Goal: Task Accomplishment & Management: Manage account settings

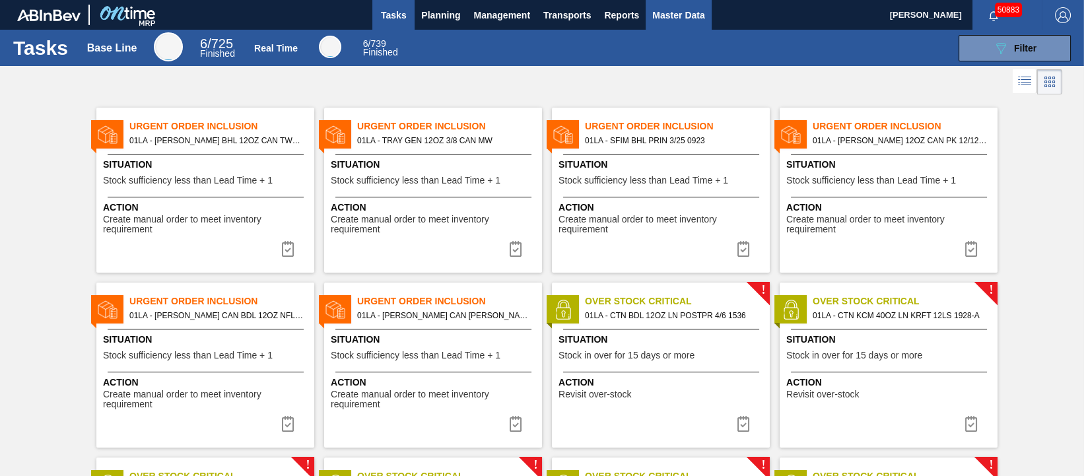
click at [683, 17] on span "Master Data" at bounding box center [679, 15] width 52 height 16
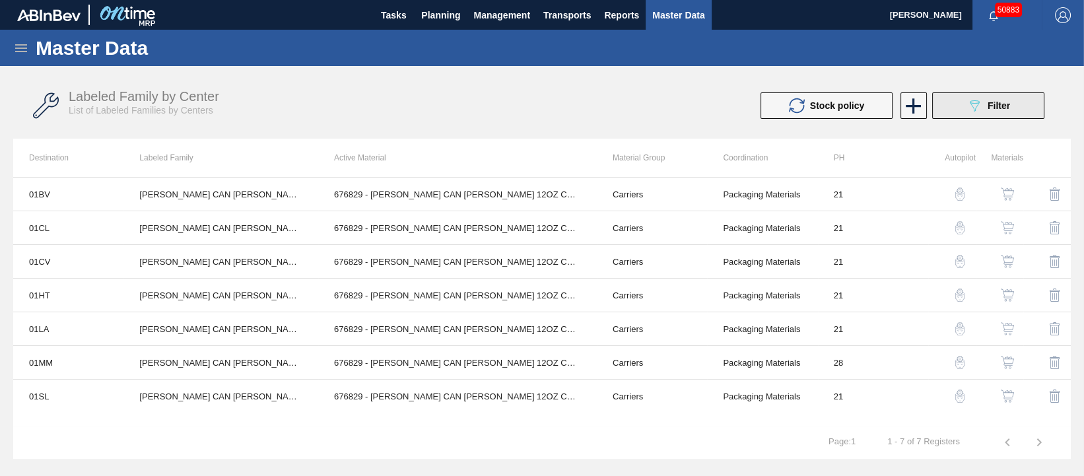
click at [974, 114] on button "089F7B8B-B2A5-4AFE-B5C0-19BA573D28AC Filter" at bounding box center [989, 105] width 112 height 26
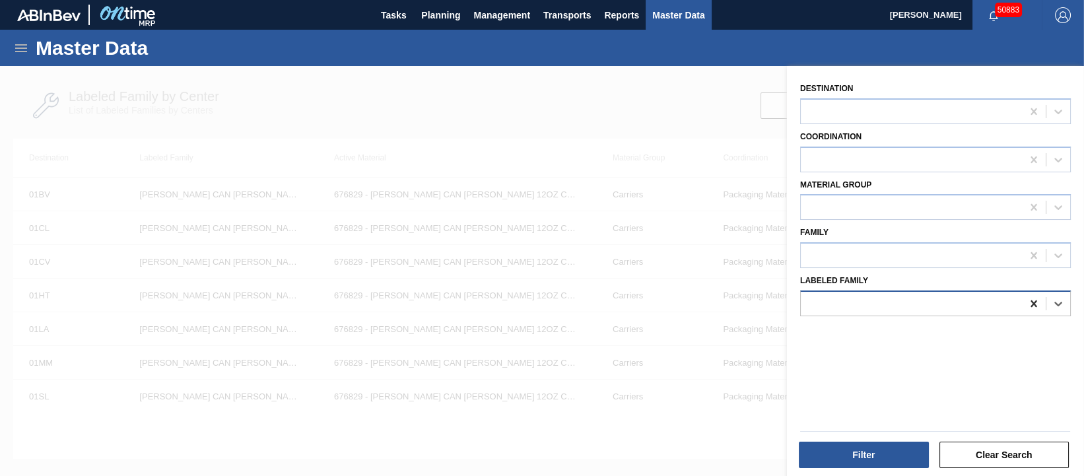
click at [1032, 303] on icon at bounding box center [1034, 304] width 6 height 7
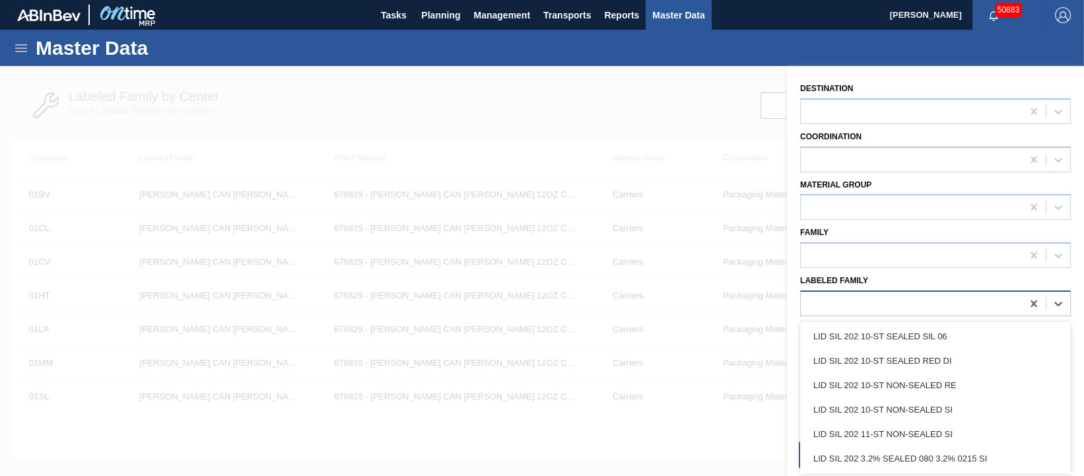
click at [863, 294] on div at bounding box center [911, 303] width 221 height 19
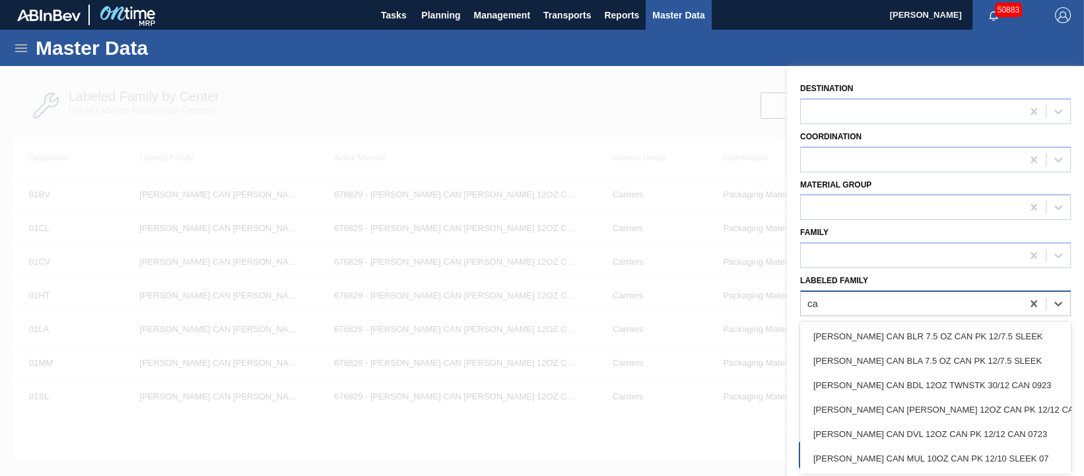
type Family "c"
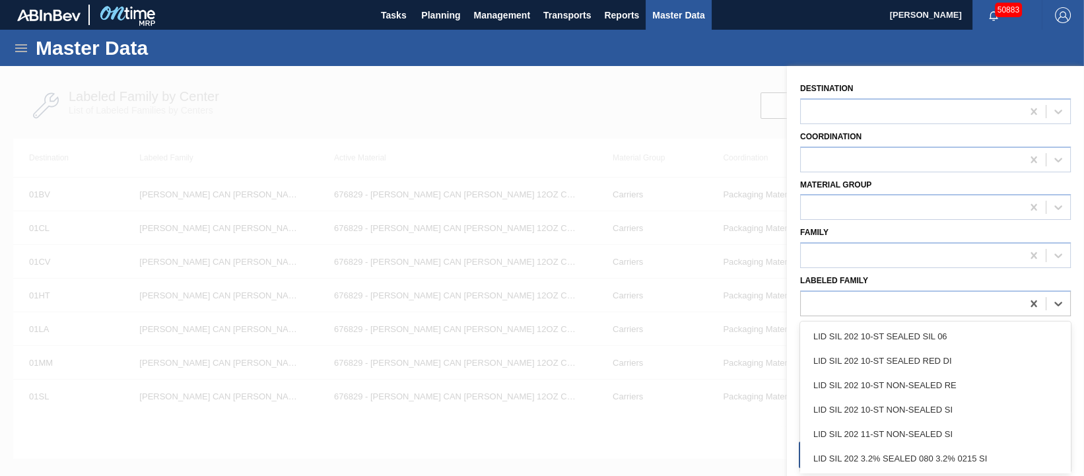
click at [625, 102] on div at bounding box center [542, 304] width 1084 height 476
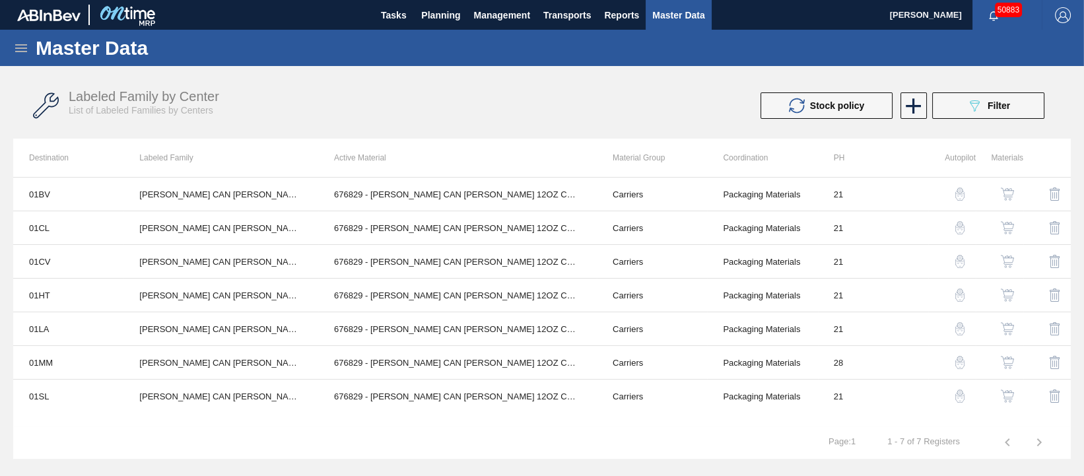
click at [23, 47] on icon at bounding box center [21, 48] width 12 height 8
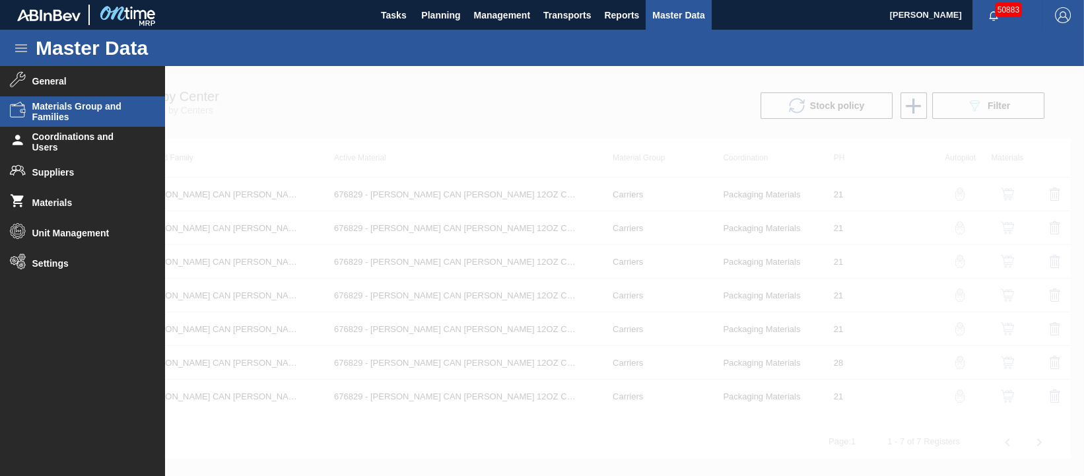
click at [77, 112] on span "Materials Group and Families" at bounding box center [86, 111] width 109 height 21
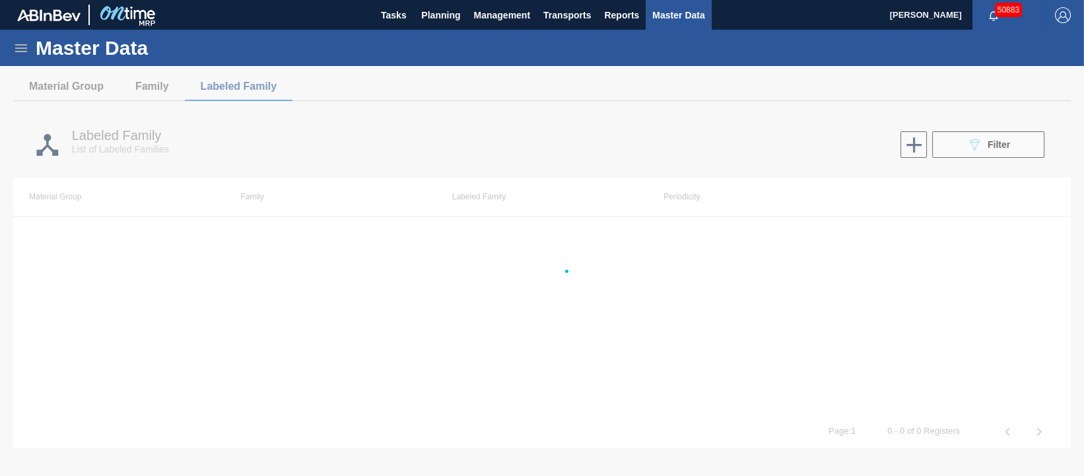
click at [785, 111] on div at bounding box center [542, 271] width 1084 height 410
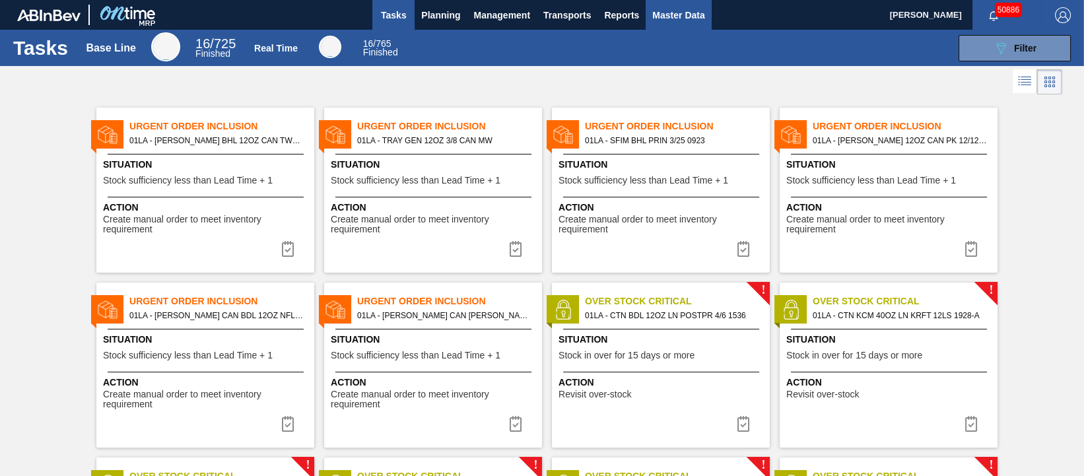
click at [684, 14] on span "Master Data" at bounding box center [679, 15] width 52 height 16
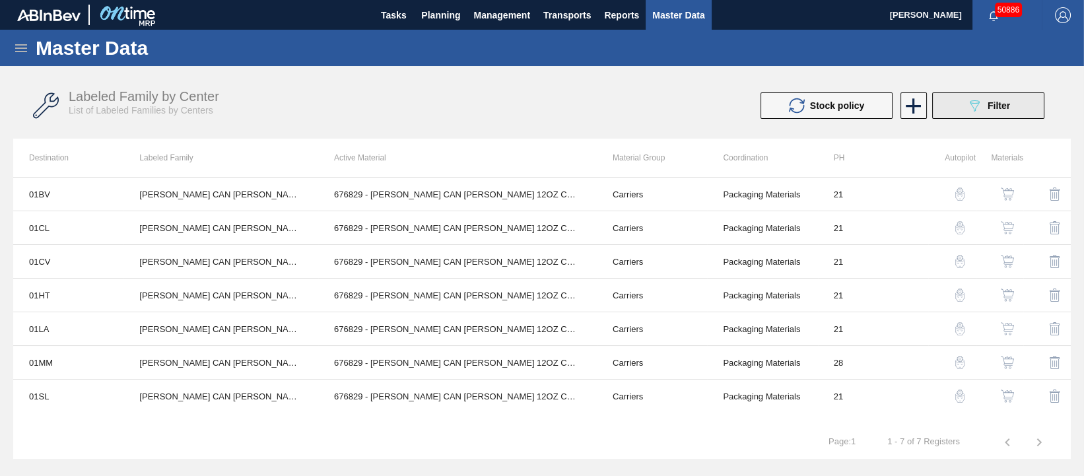
click at [979, 109] on icon "089F7B8B-B2A5-4AFE-B5C0-19BA573D28AC" at bounding box center [975, 106] width 16 height 16
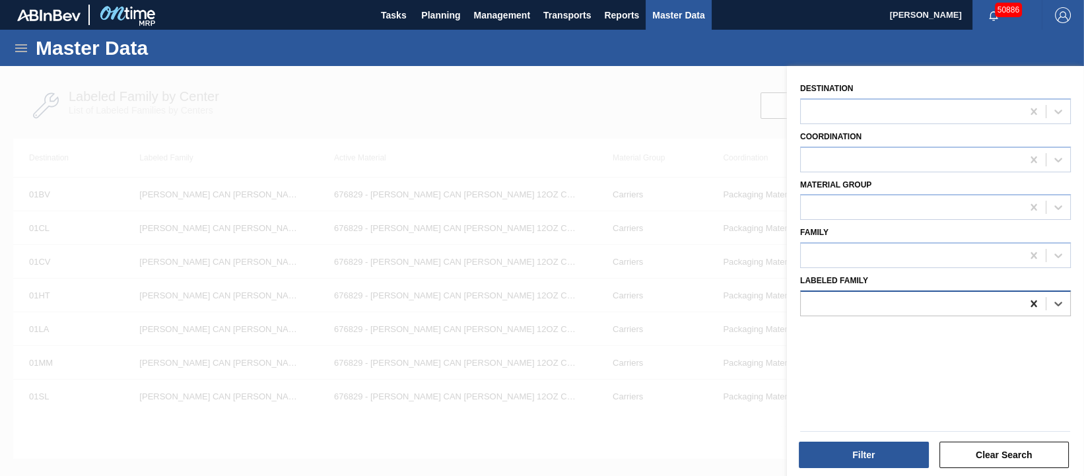
click at [1029, 300] on icon at bounding box center [1034, 303] width 13 height 13
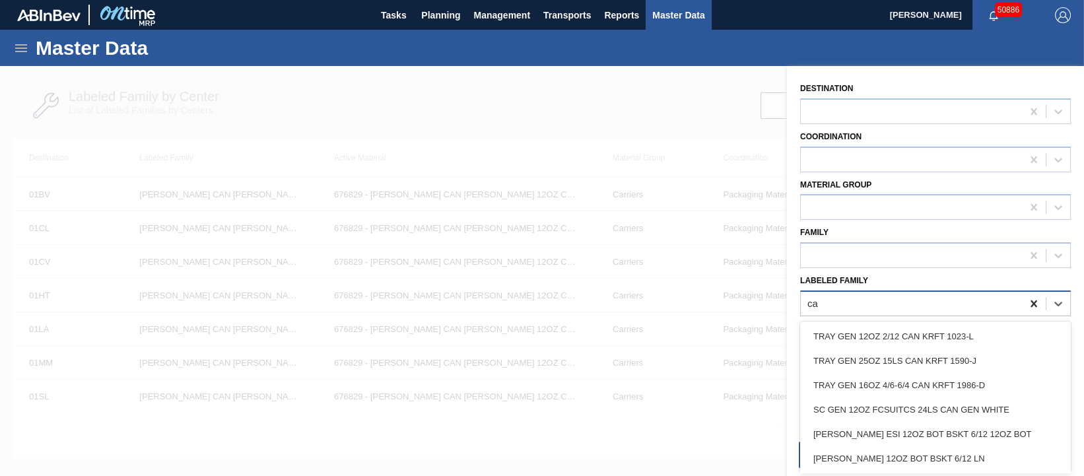
type Family "c"
drag, startPoint x: 598, startPoint y: 95, endPoint x: 602, endPoint y: 101, distance: 7.5
click at [598, 95] on div at bounding box center [542, 304] width 1084 height 476
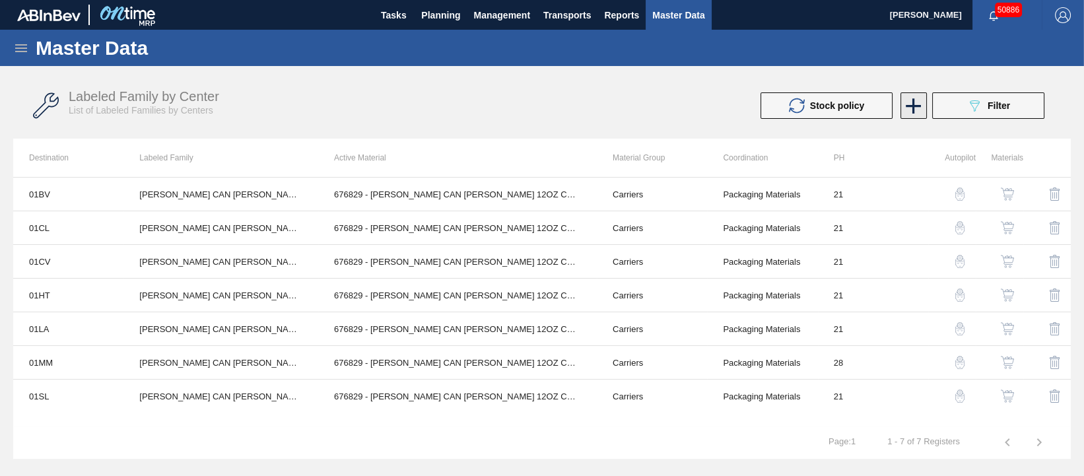
click at [905, 106] on icon at bounding box center [914, 106] width 26 height 26
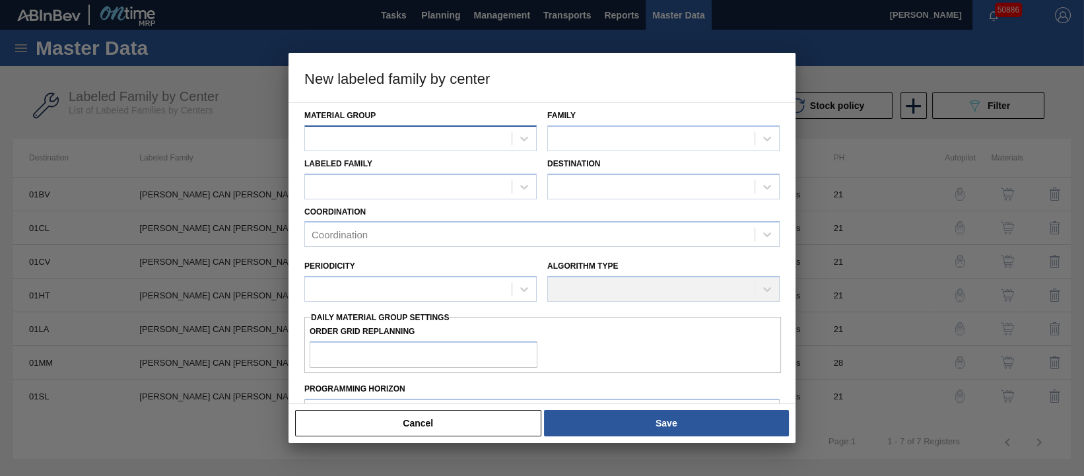
click at [411, 147] on div at bounding box center [408, 138] width 207 height 19
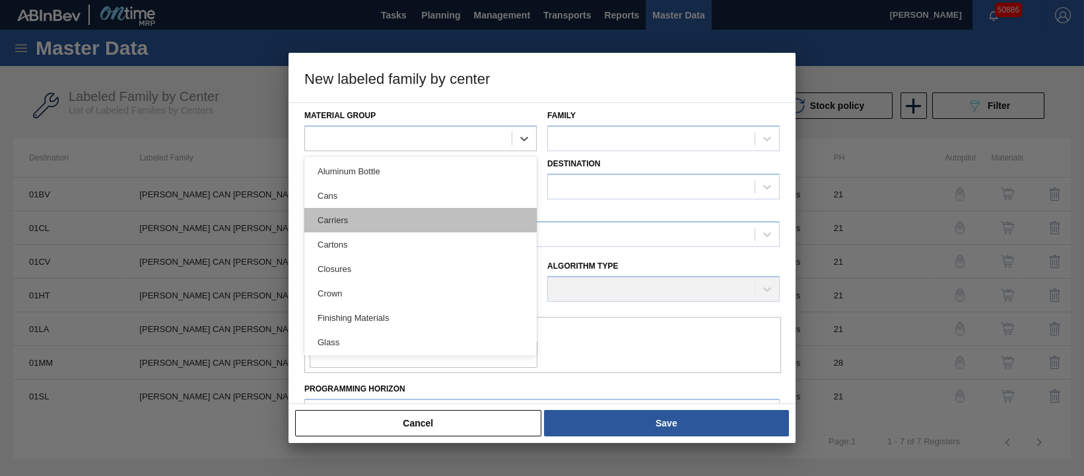
click at [380, 216] on div "Carriers" at bounding box center [420, 220] width 232 height 24
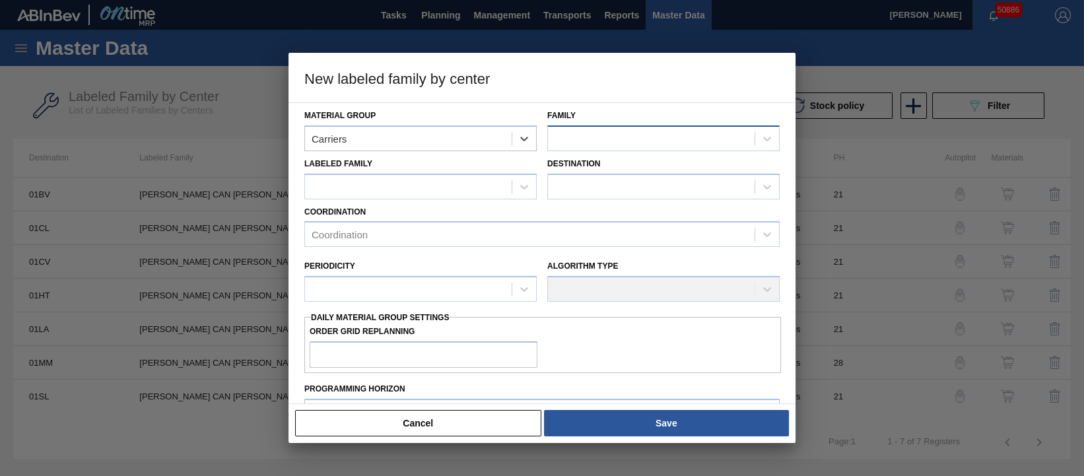
click at [608, 136] on div at bounding box center [651, 138] width 207 height 19
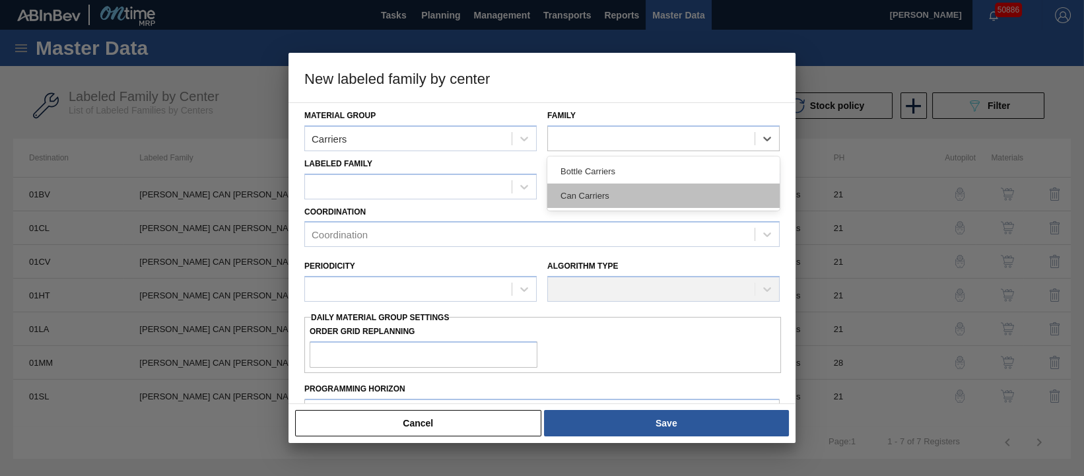
click at [614, 194] on div "Can Carriers" at bounding box center [664, 196] width 232 height 24
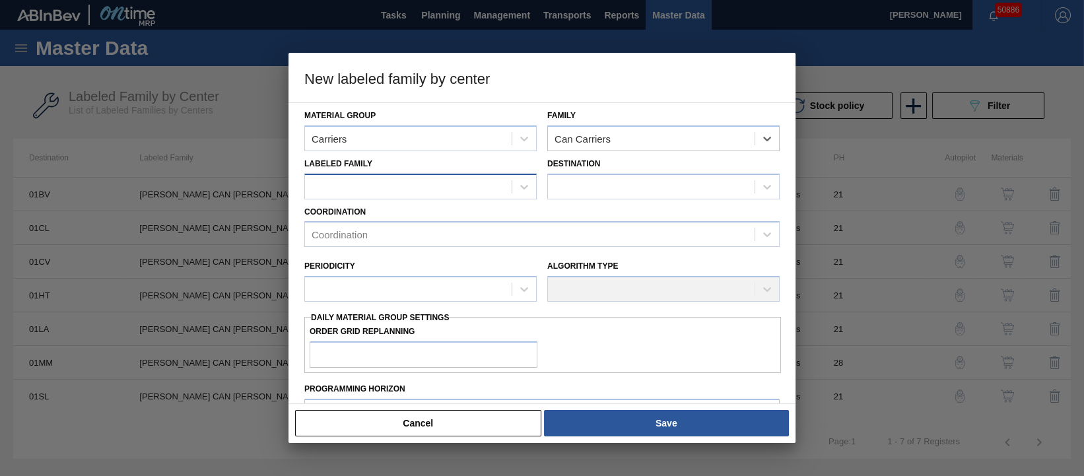
click at [446, 191] on div at bounding box center [408, 186] width 207 height 19
type Family "[PERSON_NAME] CAN YMT 10OZ CAN PK 4/12 CAN 0123 B"
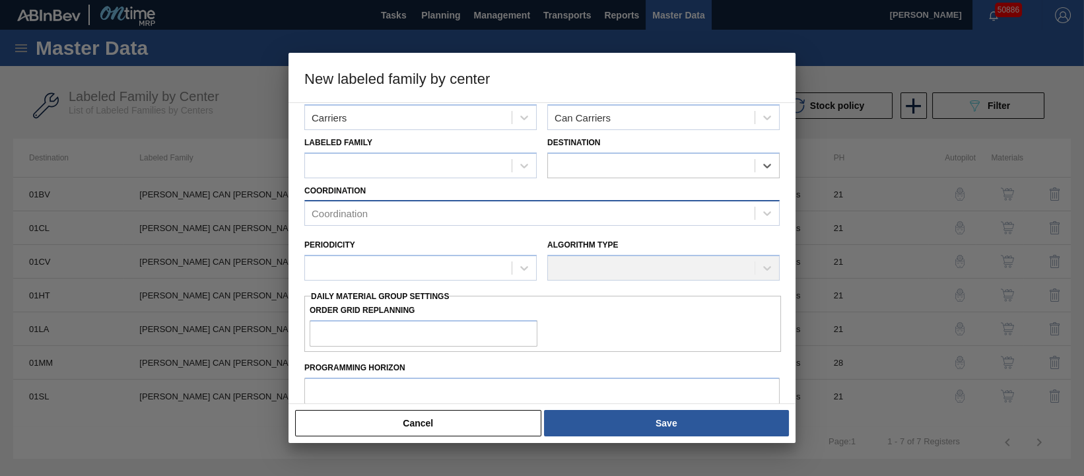
scroll to position [82, 0]
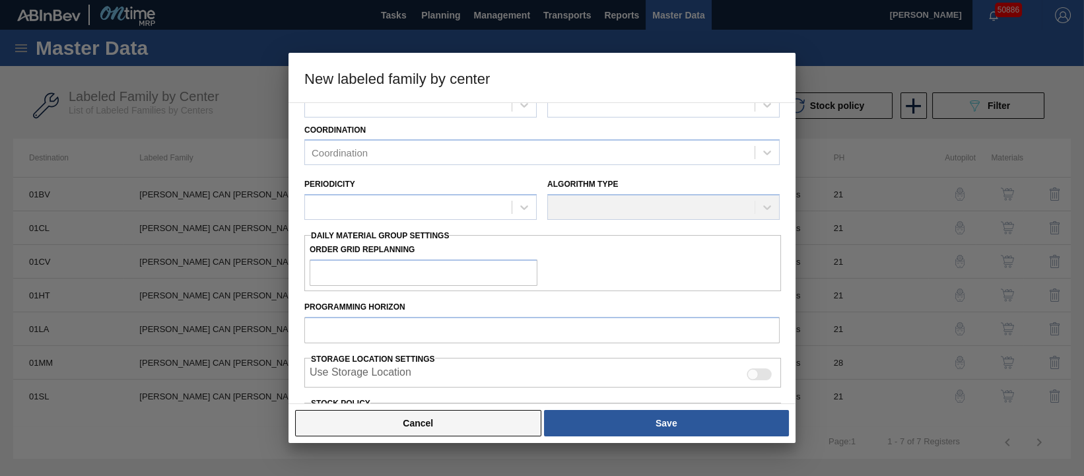
click at [421, 431] on button "Cancel" at bounding box center [418, 423] width 246 height 26
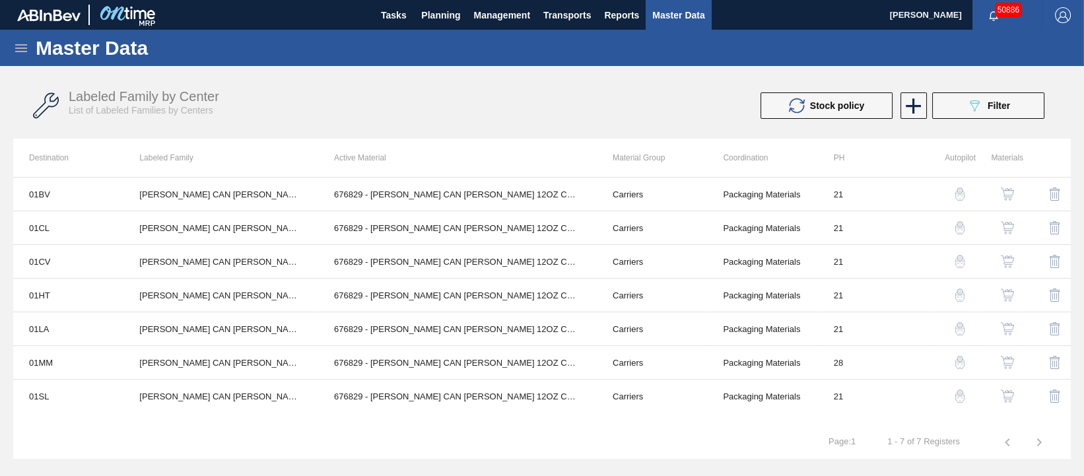
click at [16, 48] on icon at bounding box center [21, 48] width 16 height 16
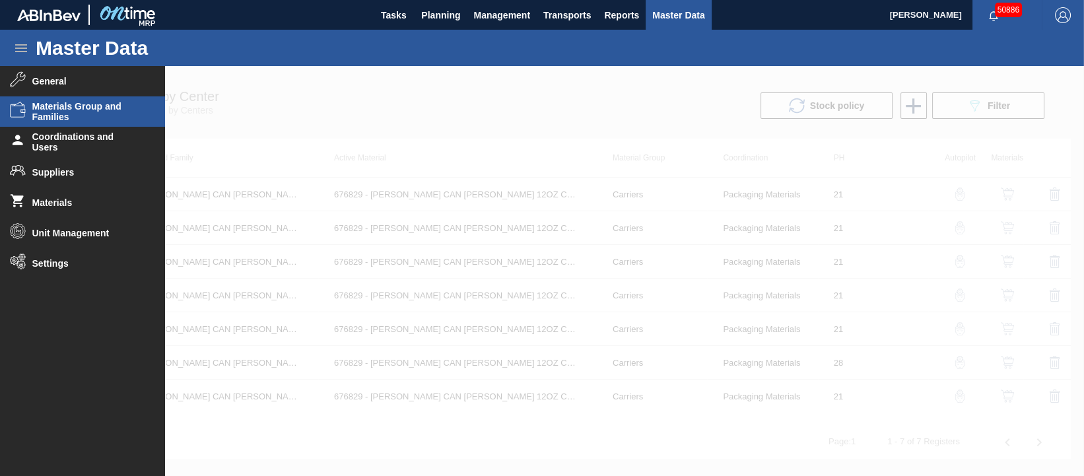
click at [69, 109] on span "Materials Group and Families" at bounding box center [86, 111] width 109 height 21
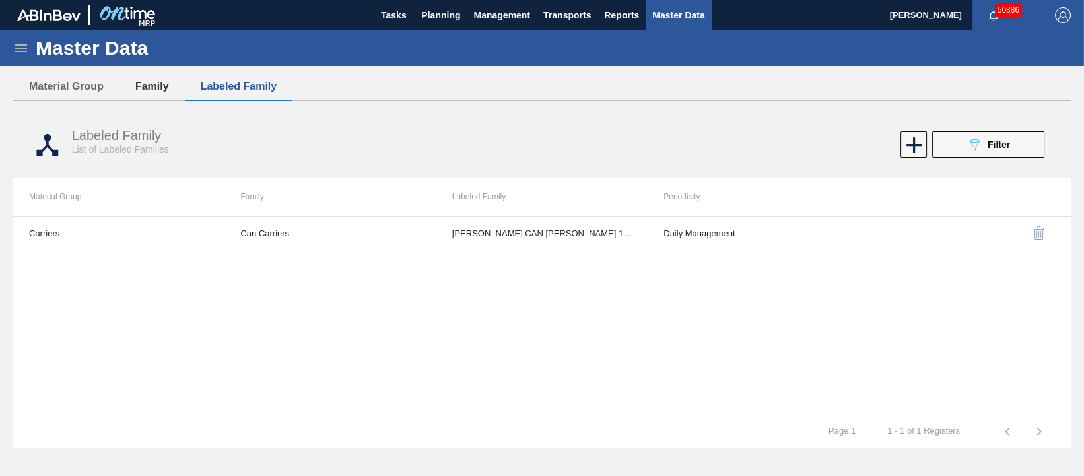
click at [160, 84] on button "Family" at bounding box center [152, 87] width 65 height 28
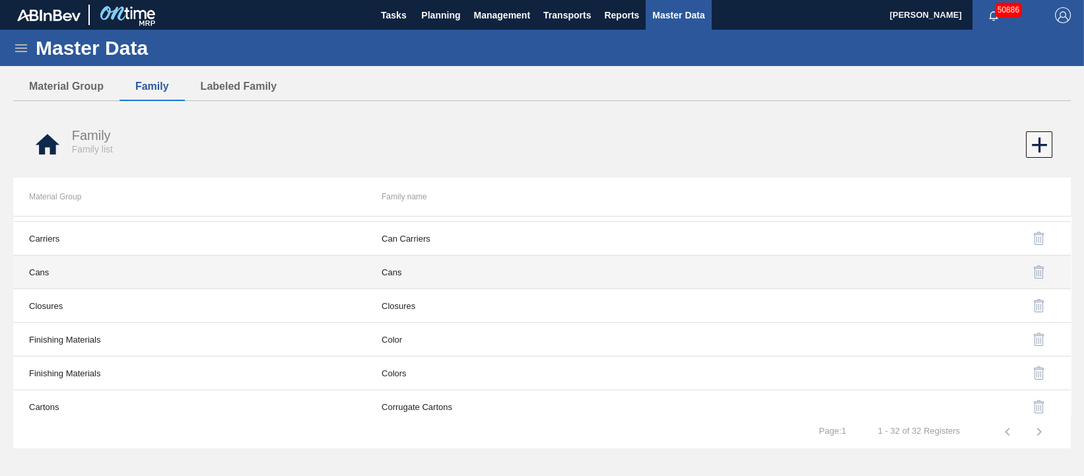
scroll to position [82, 0]
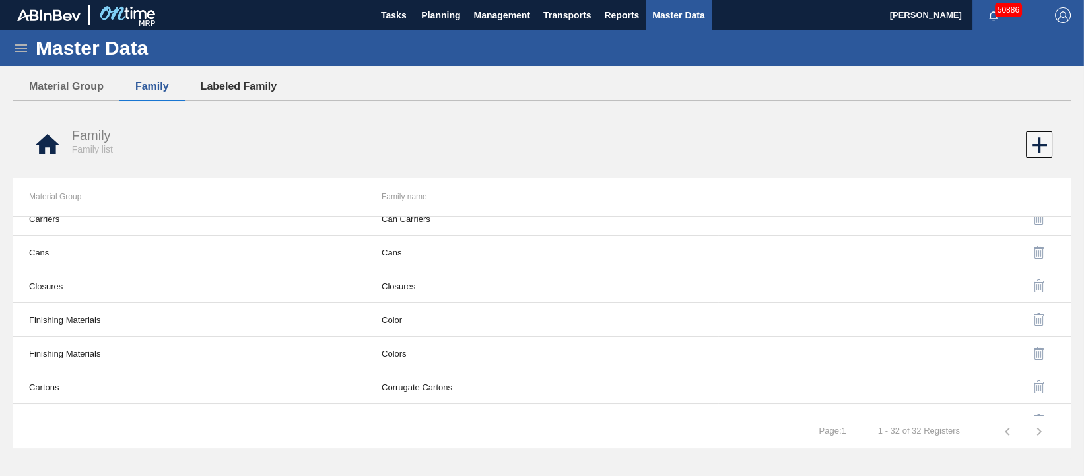
click at [249, 84] on button "Labeled Family" at bounding box center [239, 87] width 108 height 28
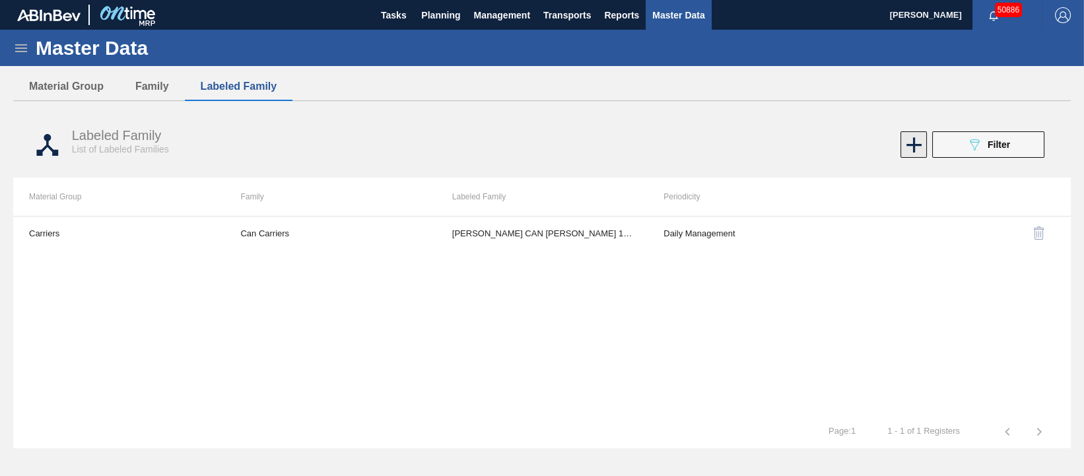
click at [912, 145] on icon at bounding box center [914, 144] width 15 height 15
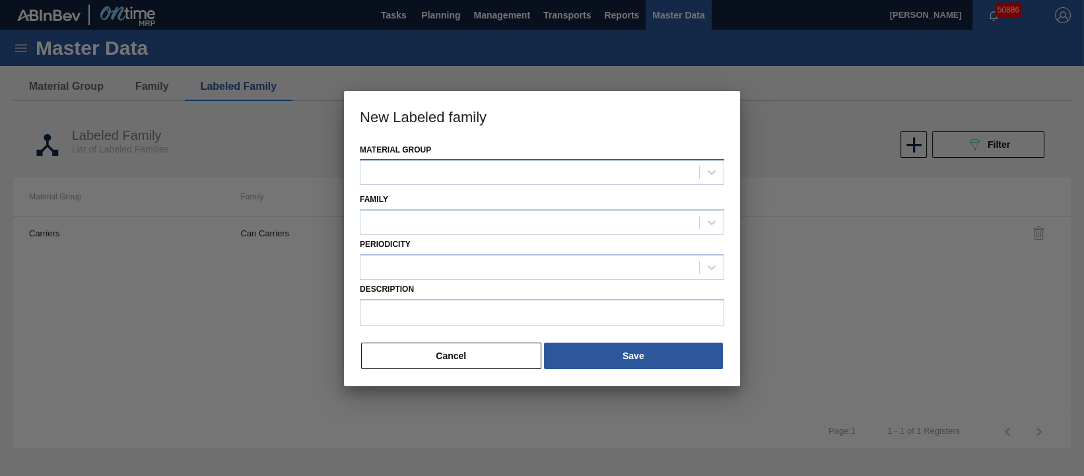
click at [534, 171] on div at bounding box center [530, 172] width 339 height 19
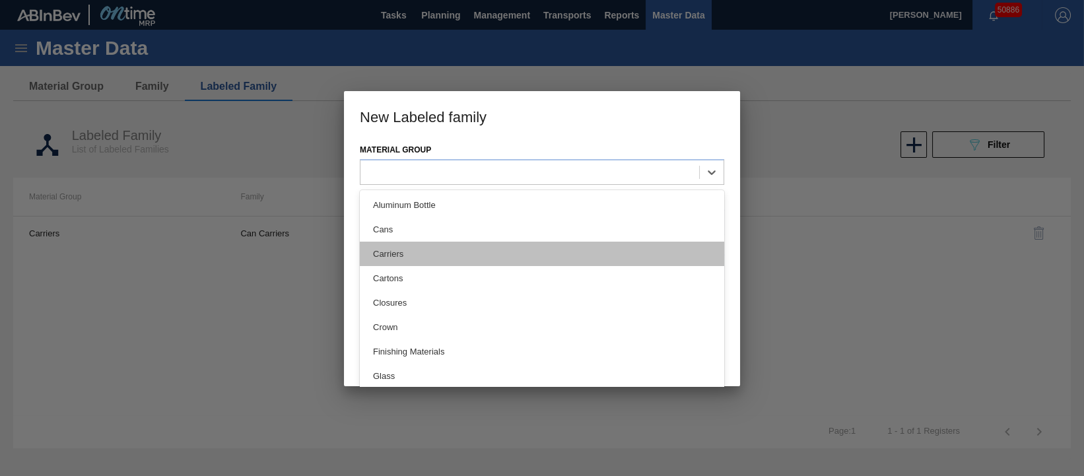
click at [505, 260] on div "Carriers" at bounding box center [542, 254] width 365 height 24
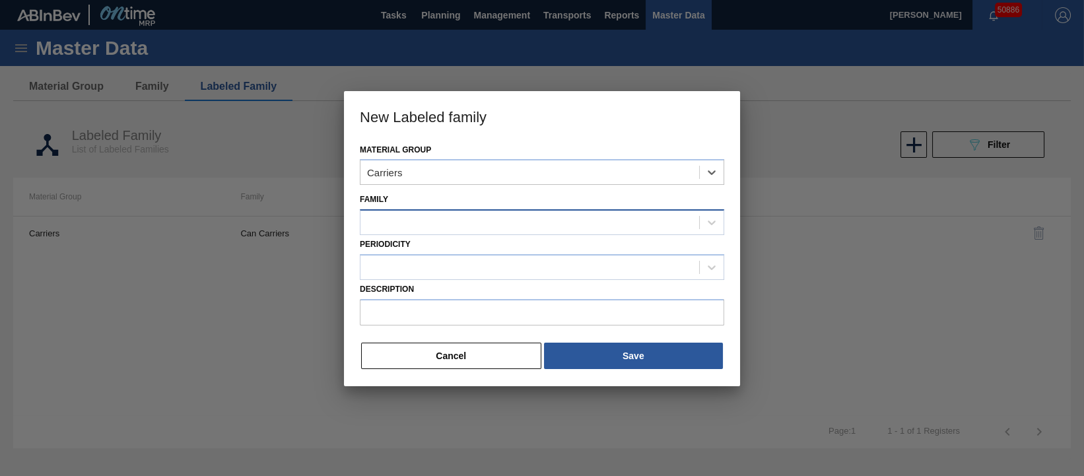
click at [516, 217] on div at bounding box center [530, 222] width 339 height 19
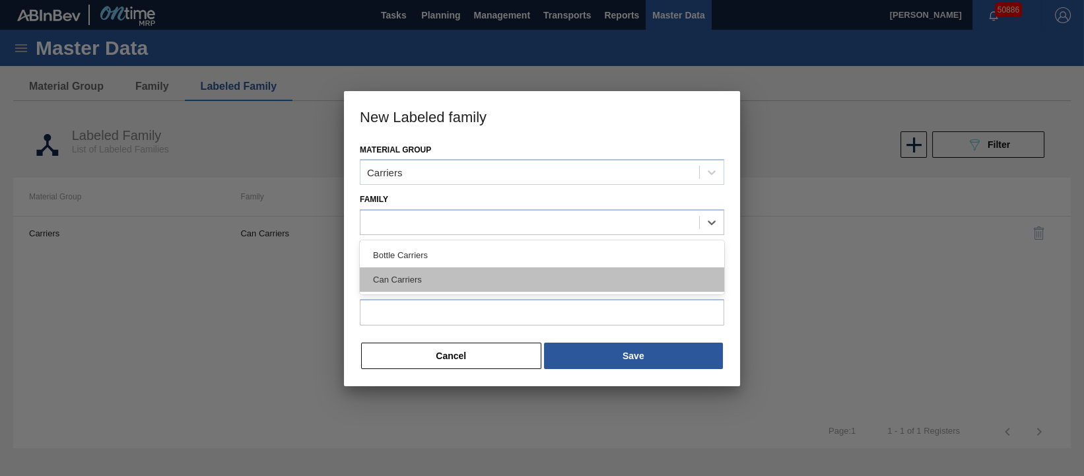
click at [514, 277] on div "Can Carriers" at bounding box center [542, 279] width 365 height 24
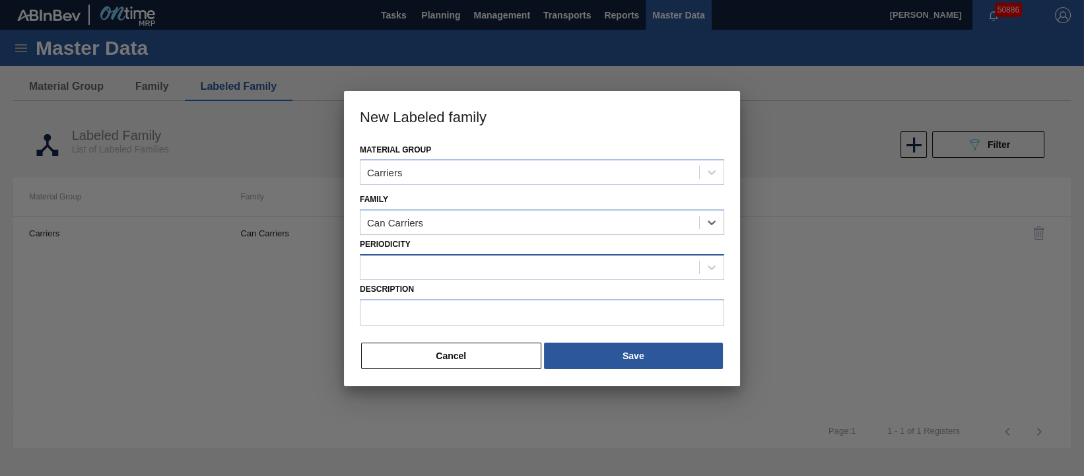
click at [516, 271] on div at bounding box center [530, 267] width 339 height 19
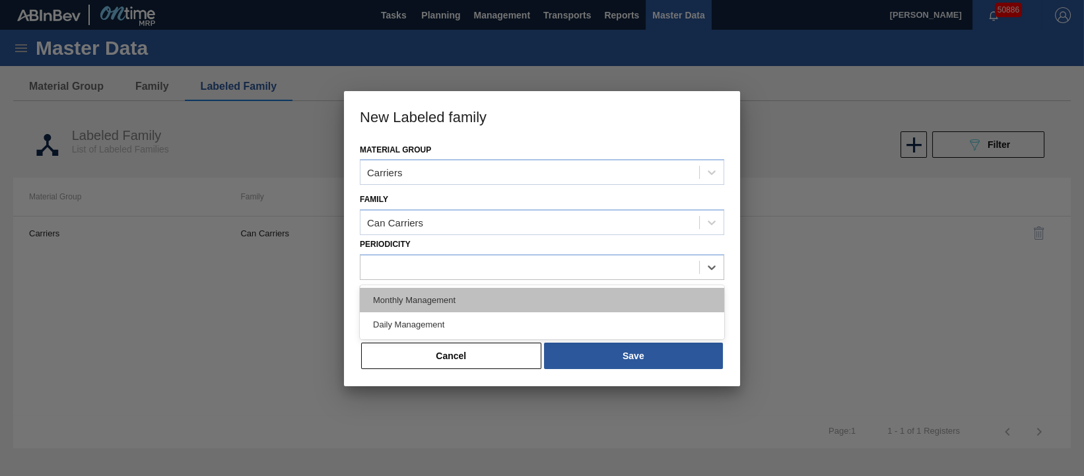
click at [517, 299] on div "Monthly Management" at bounding box center [542, 300] width 365 height 24
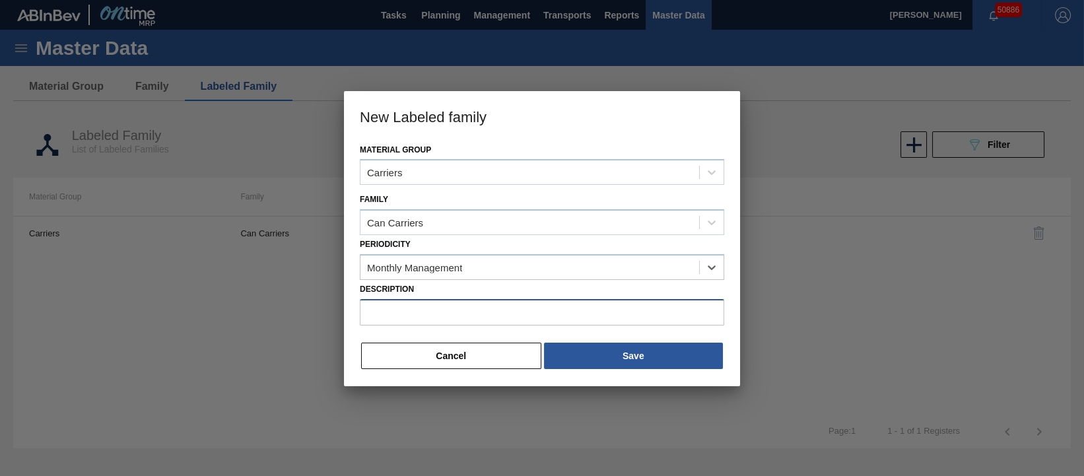
click at [524, 314] on input "Description" at bounding box center [542, 312] width 365 height 26
click at [408, 308] on input "[PERSON_NAME]" at bounding box center [542, 312] width 365 height 26
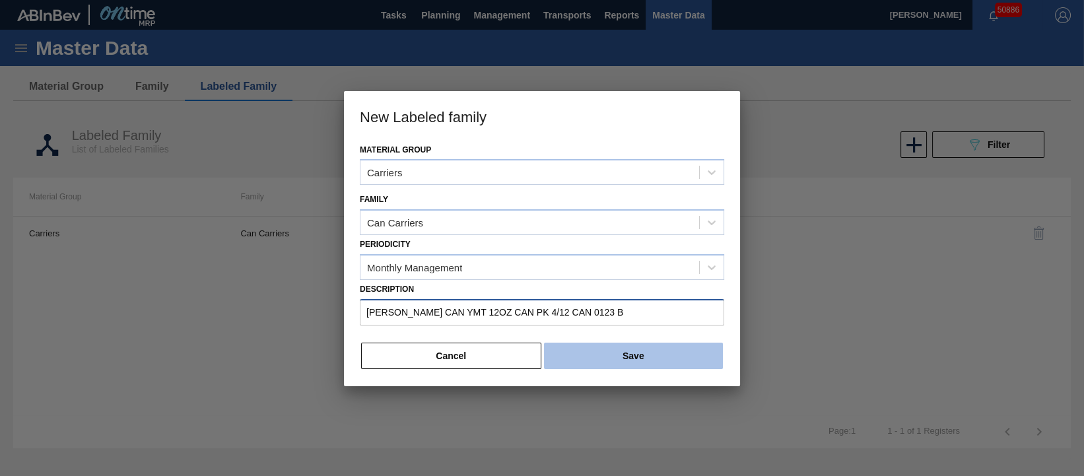
type input "[PERSON_NAME] CAN YMT 12OZ CAN PK 4/12 CAN 0123 B"
click at [636, 357] on button "Save" at bounding box center [633, 356] width 179 height 26
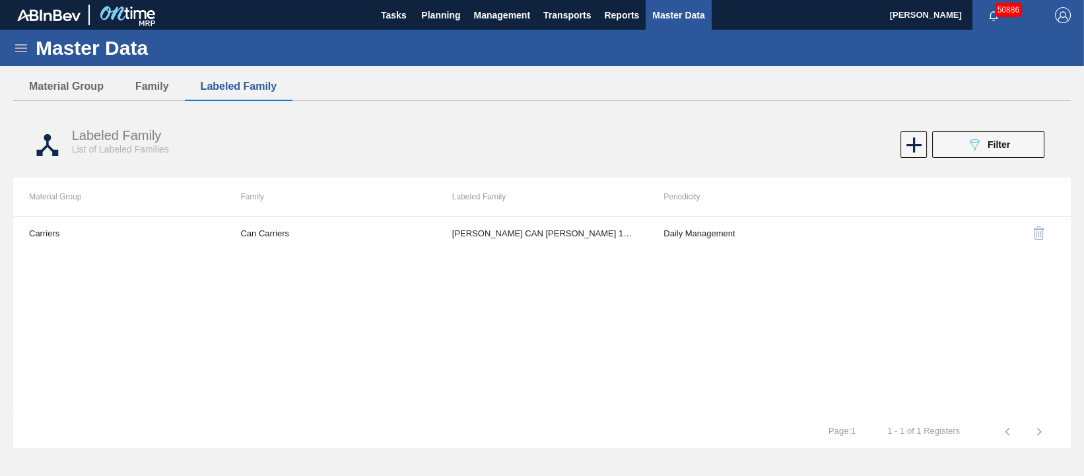
click at [672, 15] on span "Master Data" at bounding box center [679, 15] width 52 height 16
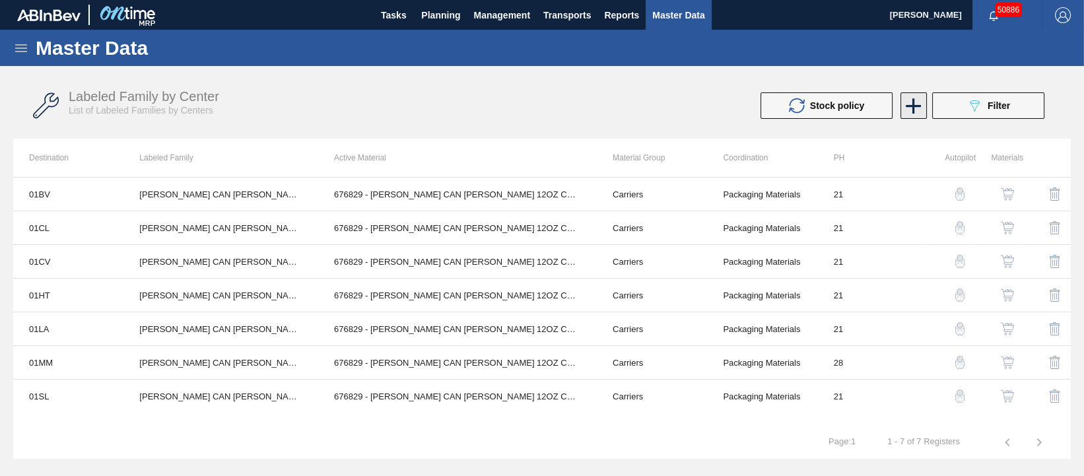
click at [911, 104] on icon at bounding box center [914, 106] width 26 height 26
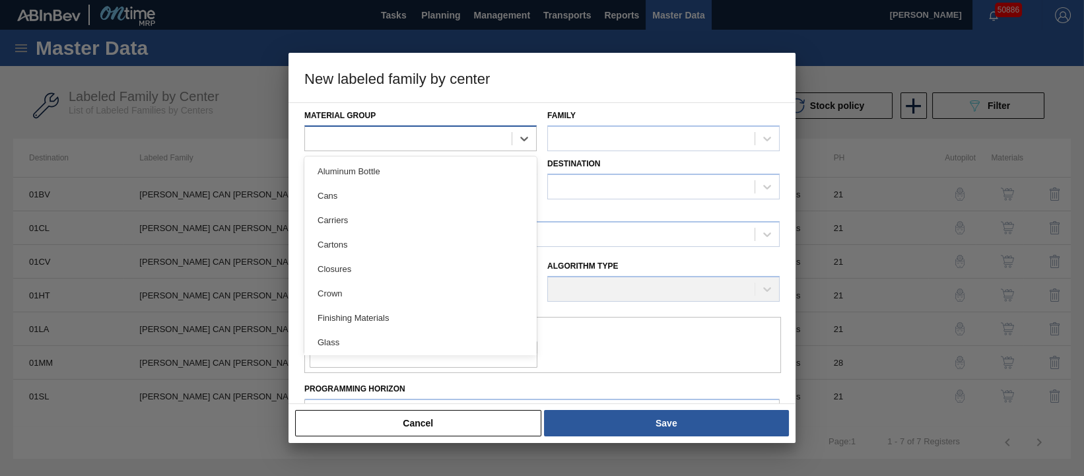
click at [475, 141] on div at bounding box center [408, 138] width 207 height 19
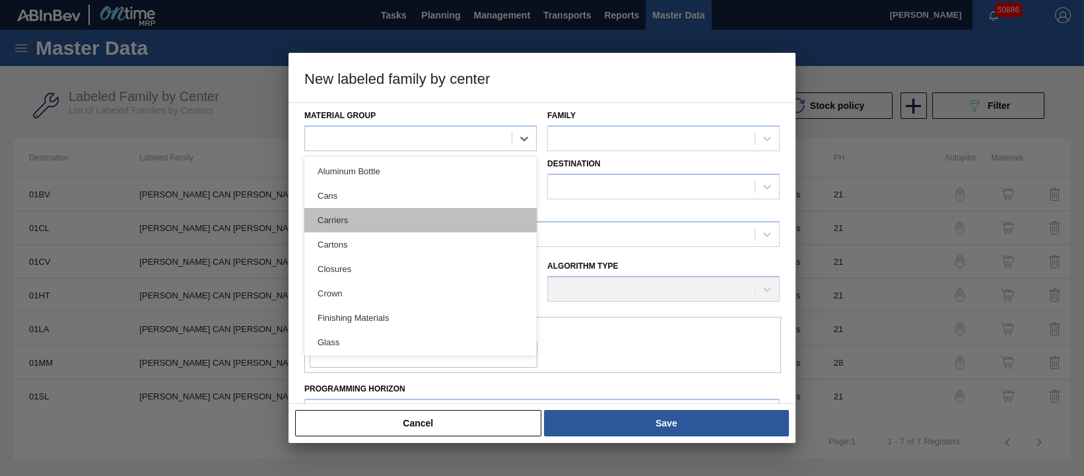
click at [378, 225] on div "Carriers" at bounding box center [420, 220] width 232 height 24
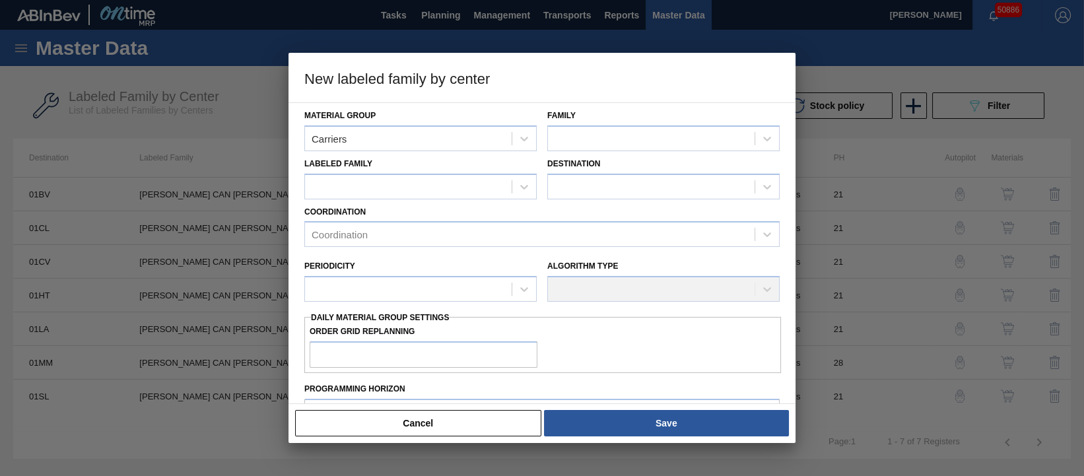
click at [600, 156] on div "Destination" at bounding box center [664, 177] width 232 height 45
click at [603, 139] on div at bounding box center [651, 138] width 207 height 19
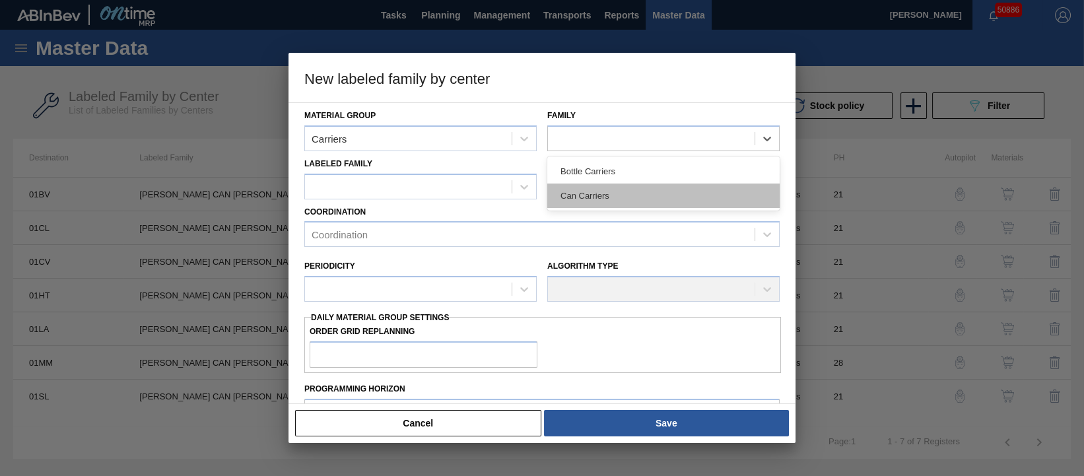
click at [615, 192] on div "Can Carriers" at bounding box center [664, 196] width 232 height 24
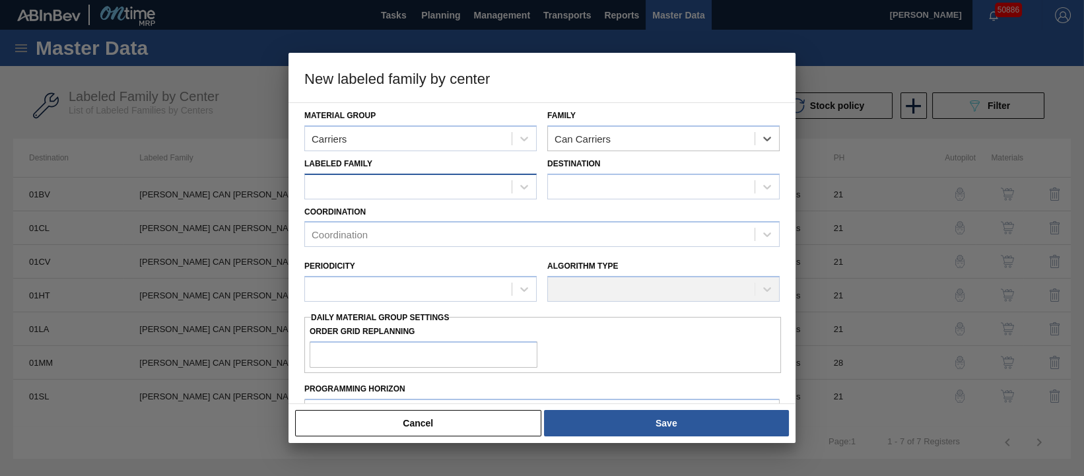
click at [415, 190] on div at bounding box center [408, 186] width 207 height 19
type Family "[PERSON_NAME] can ymt"
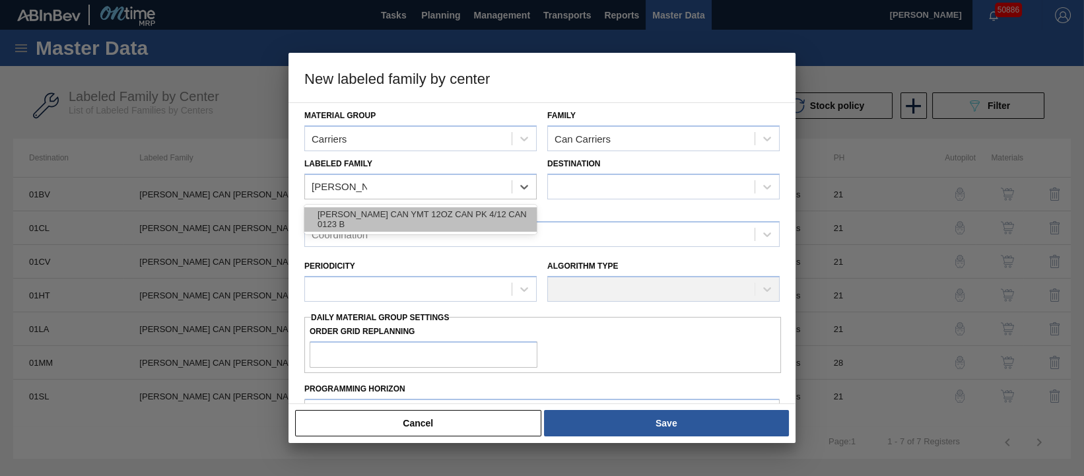
click at [399, 217] on div "[PERSON_NAME] CAN YMT 12OZ CAN PK 4/12 CAN 0123 B" at bounding box center [420, 219] width 232 height 24
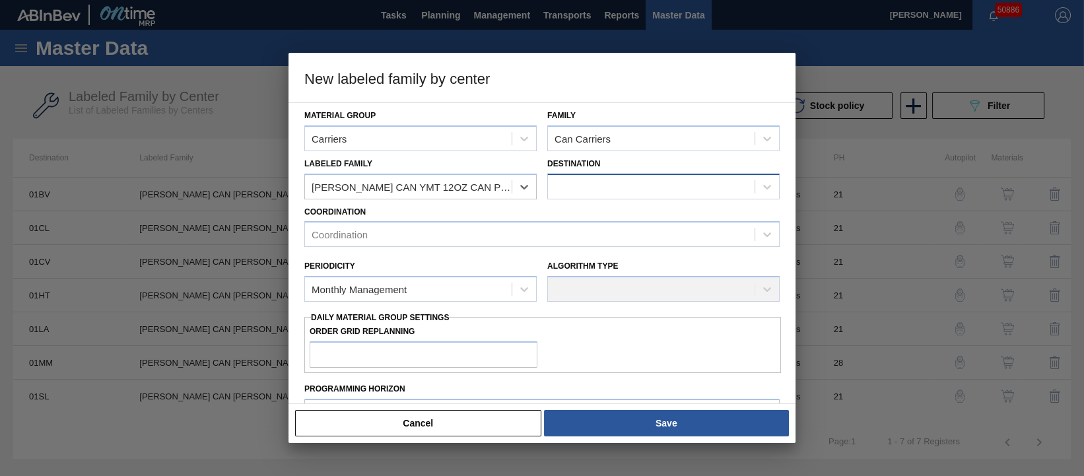
click at [629, 190] on div at bounding box center [651, 186] width 207 height 19
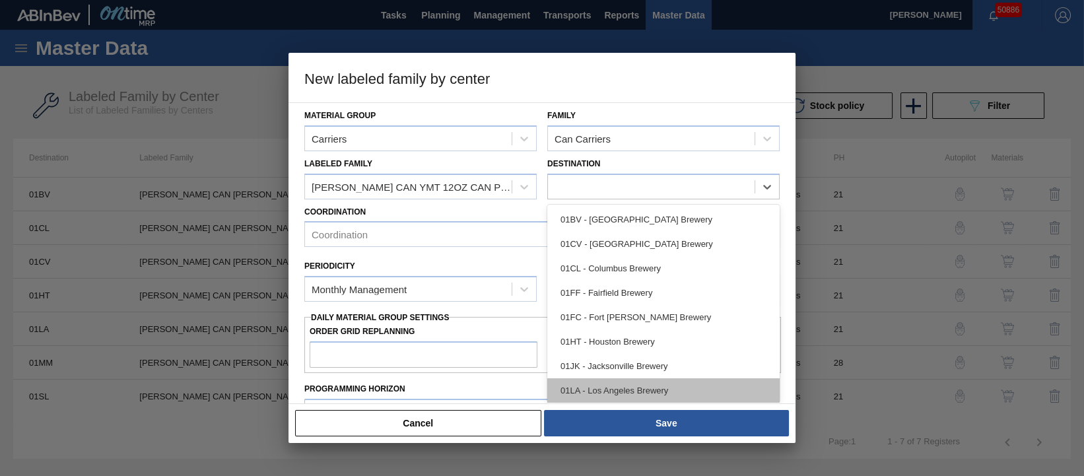
click at [656, 386] on div "01LA - Los Angeles Brewery" at bounding box center [664, 390] width 232 height 24
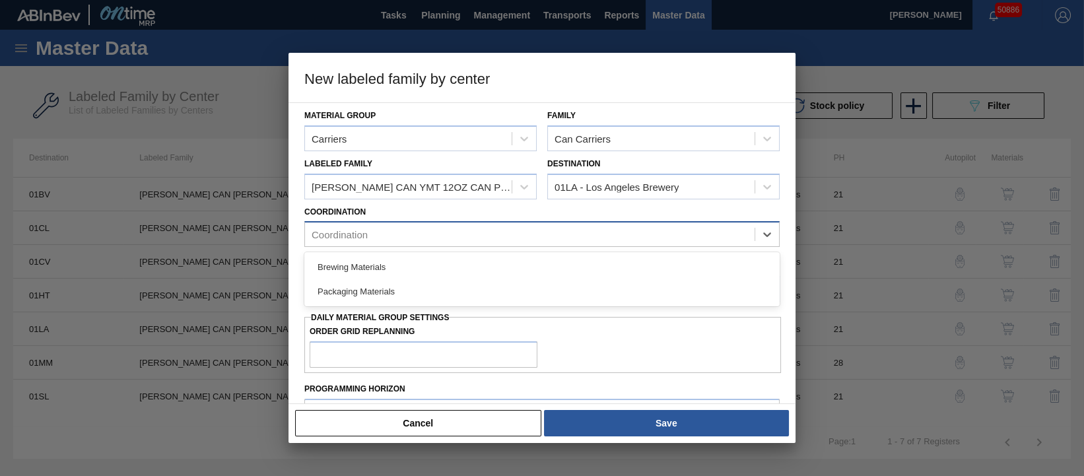
click at [439, 234] on div "Coordination" at bounding box center [530, 234] width 450 height 19
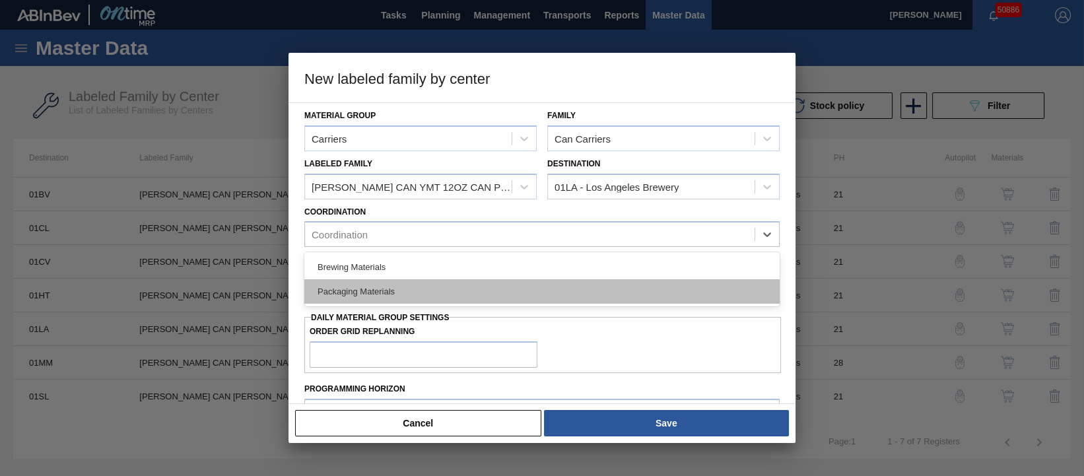
click at [427, 298] on div "Packaging Materials" at bounding box center [542, 291] width 476 height 24
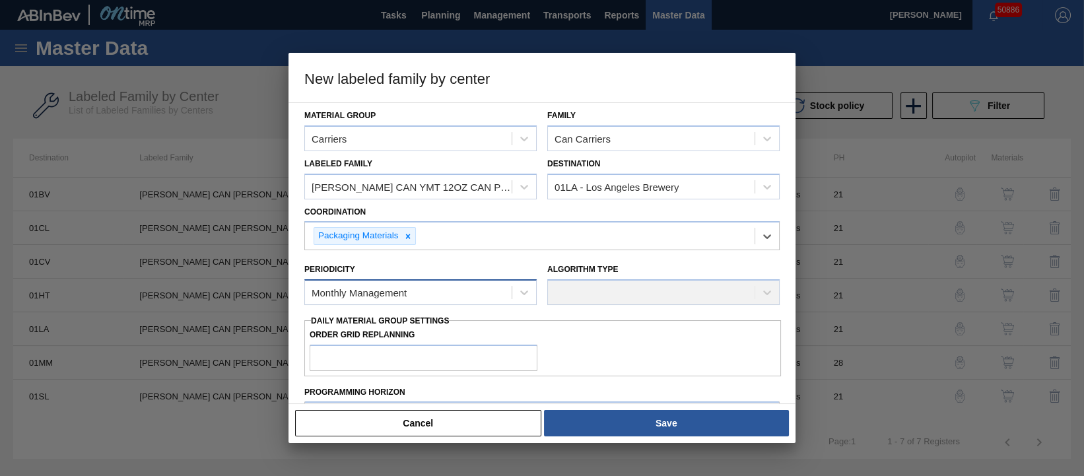
click at [493, 287] on div "Monthly Management" at bounding box center [408, 292] width 207 height 19
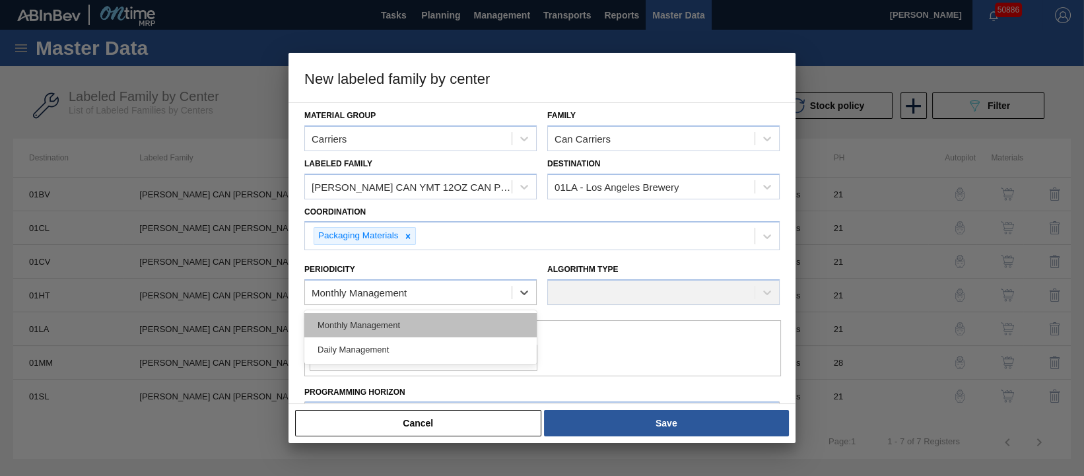
click at [456, 318] on div "Monthly Management" at bounding box center [420, 325] width 232 height 24
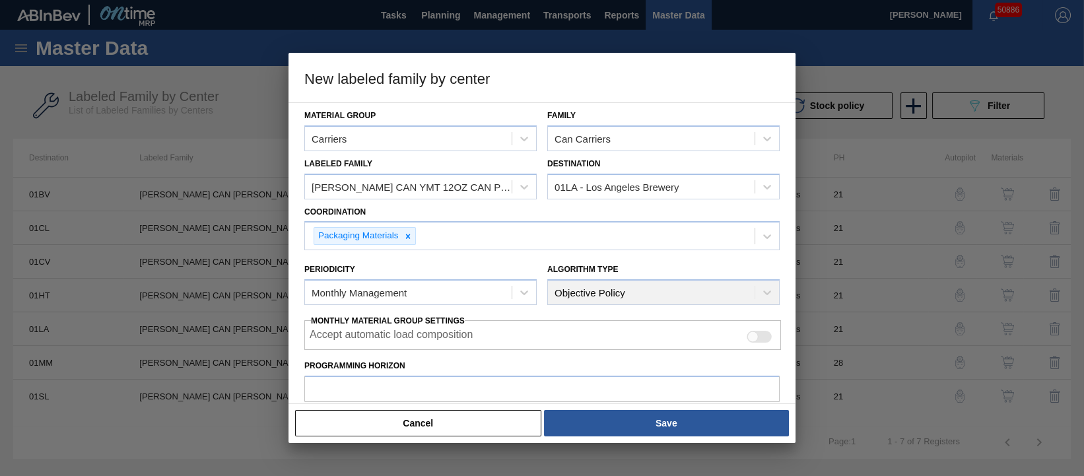
click at [622, 291] on div "Algorithm Type Objective Policy" at bounding box center [664, 282] width 232 height 45
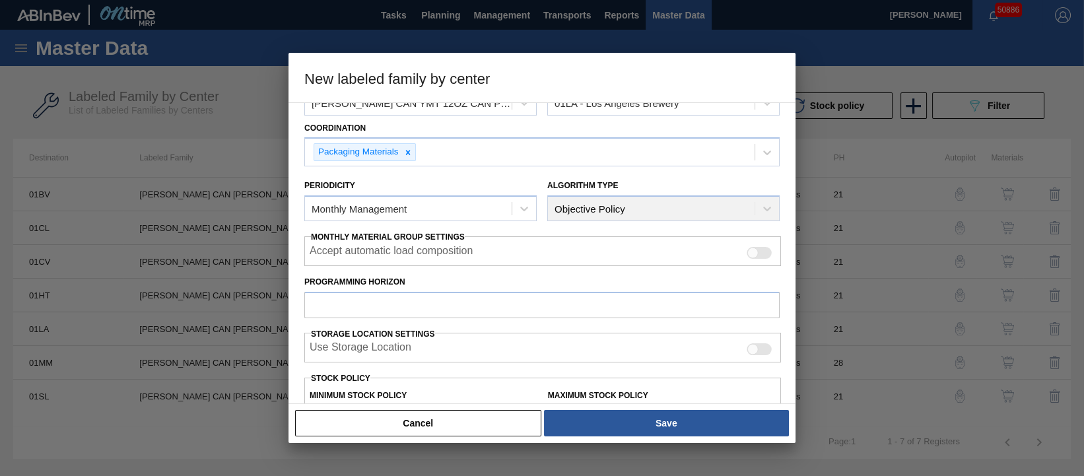
scroll to position [165, 0]
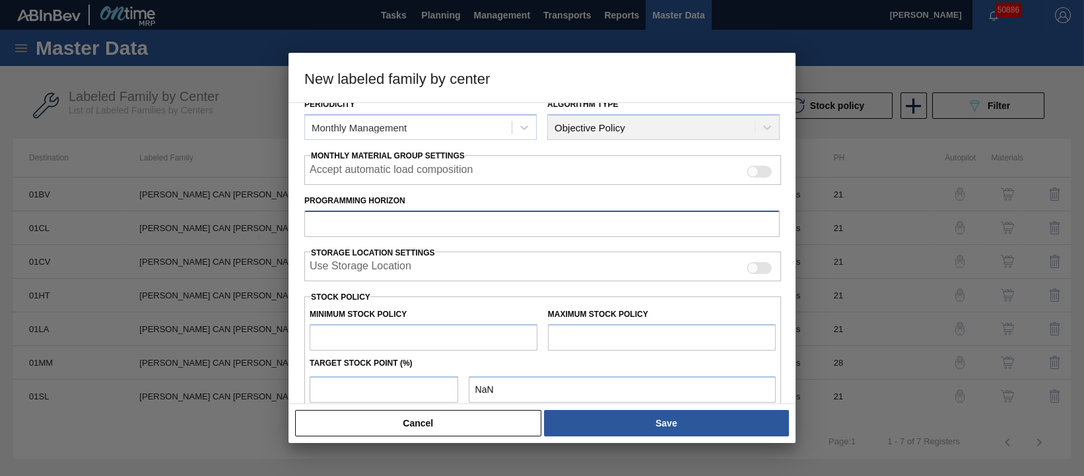
click at [415, 224] on input "Programming Horizon" at bounding box center [542, 224] width 476 height 26
type input "28"
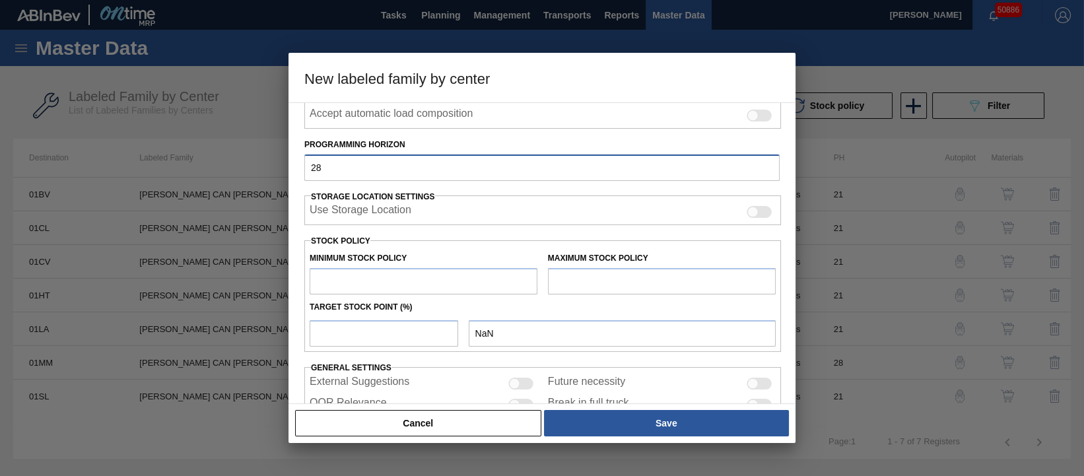
scroll to position [248, 0]
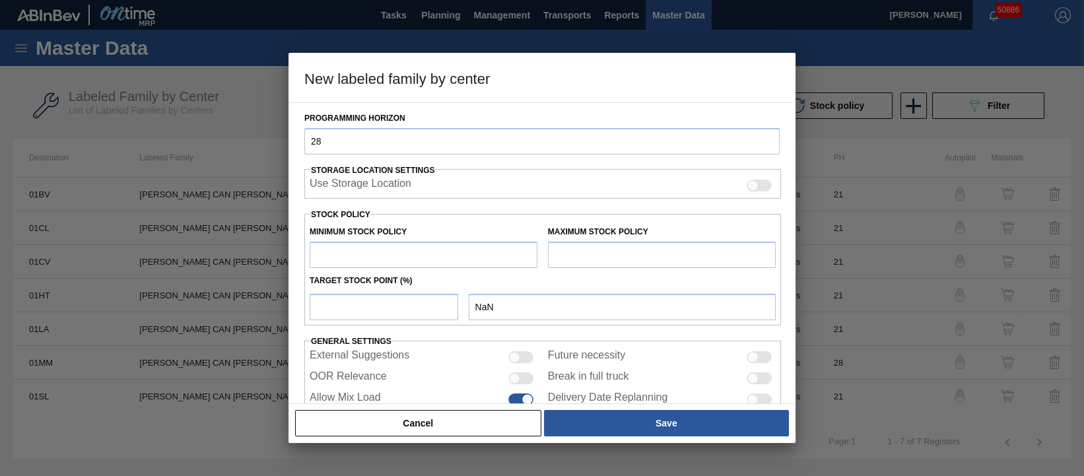
click at [472, 252] on input "text" at bounding box center [424, 255] width 228 height 26
type input "0"
type input "5"
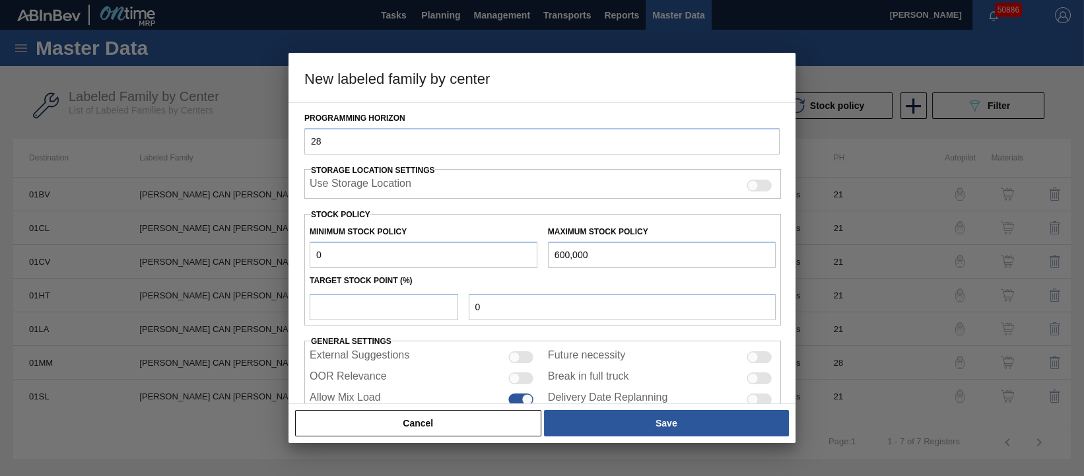
type input "600,000"
click at [479, 285] on div "Target Stock Point (%)" at bounding box center [542, 280] width 477 height 19
click at [414, 303] on input "number" at bounding box center [384, 307] width 149 height 26
type input "1"
type input "6,000"
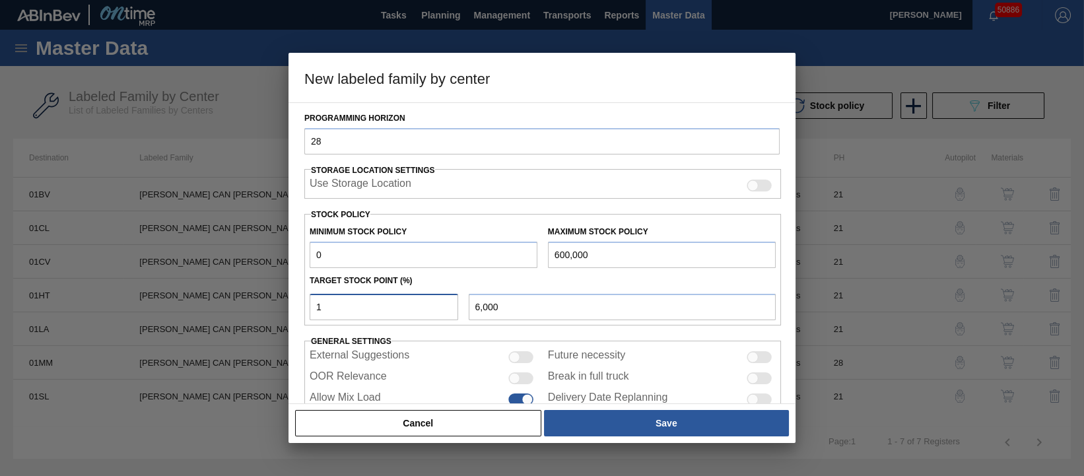
type input "15"
type input "90,000"
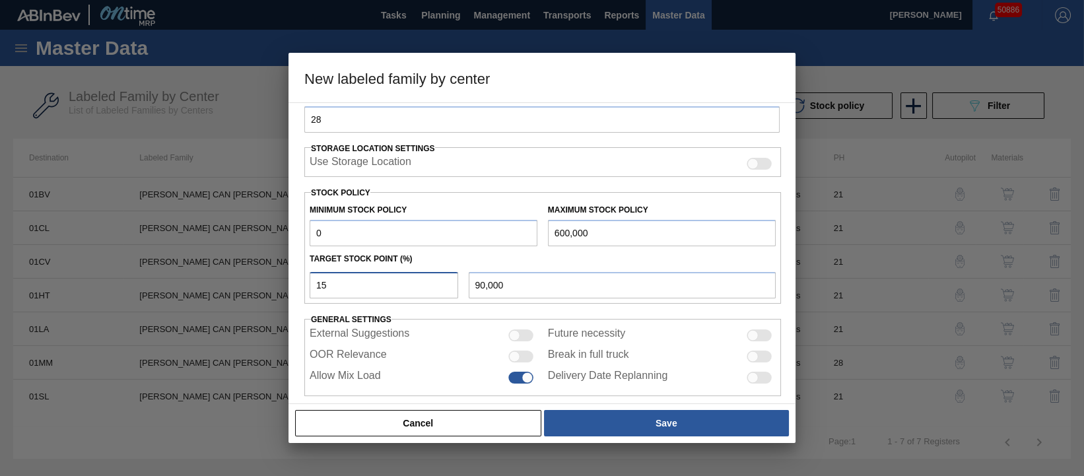
scroll to position [281, 0]
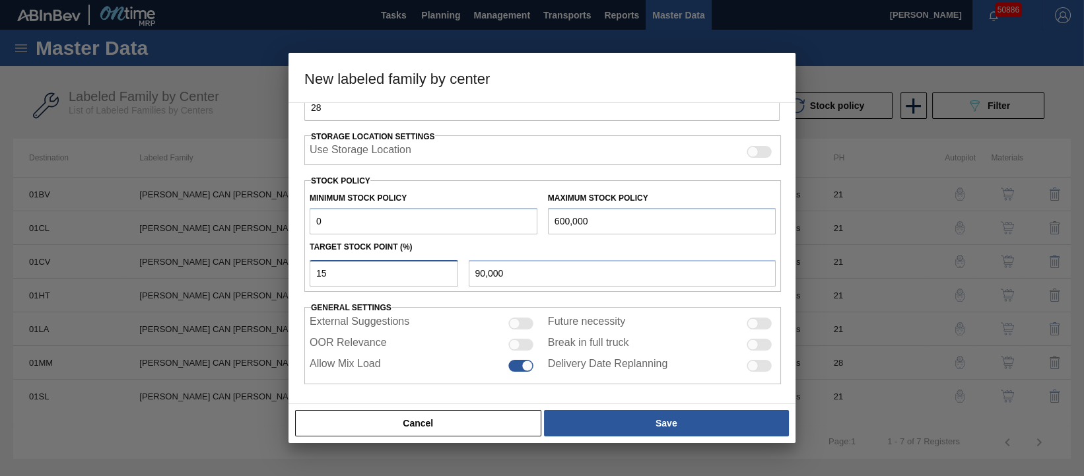
type input "15"
click at [520, 339] on div at bounding box center [521, 345] width 25 height 12
checkbox input "true"
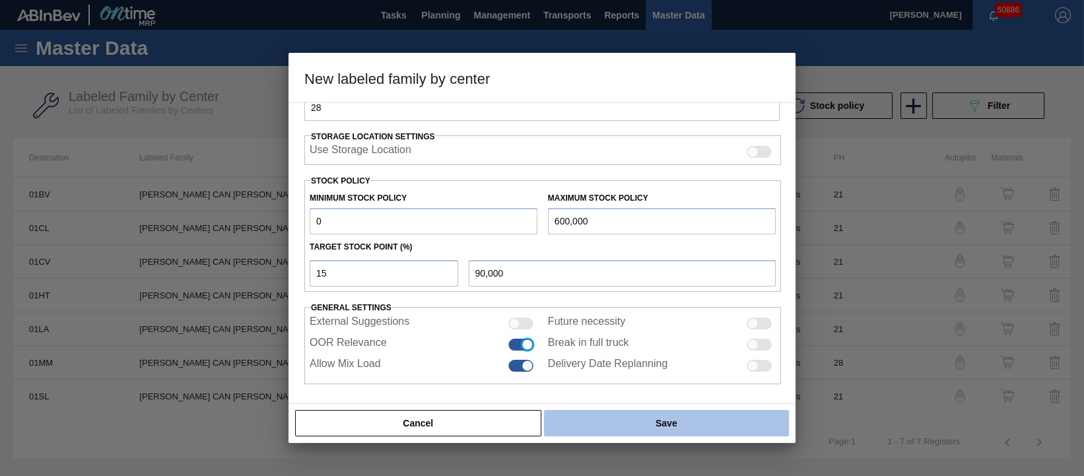
click at [643, 427] on button "Save" at bounding box center [666, 423] width 245 height 26
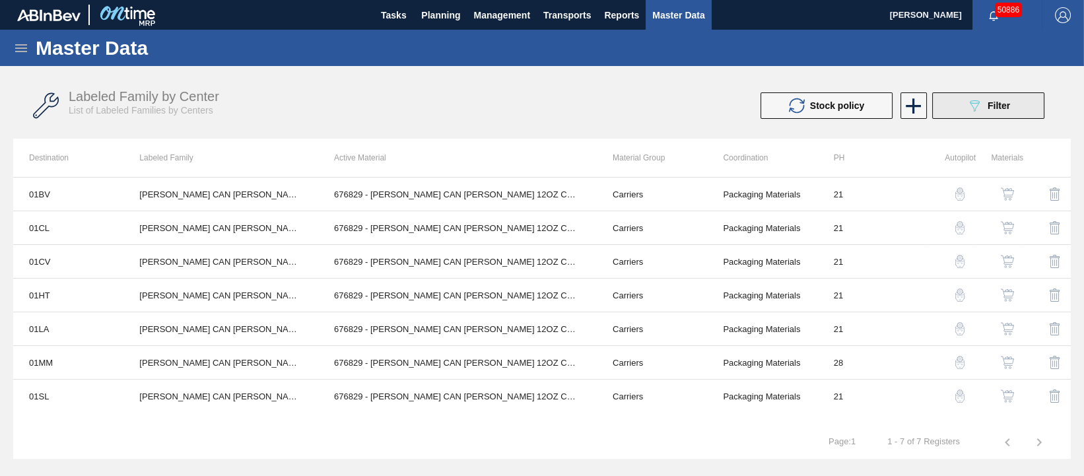
click at [997, 106] on span "Filter" at bounding box center [999, 105] width 22 height 11
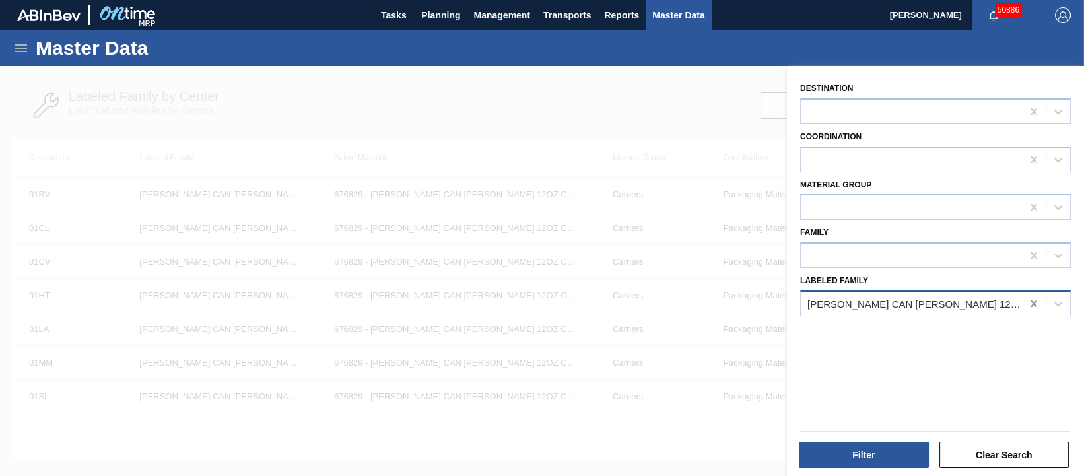
click at [1033, 306] on icon at bounding box center [1034, 303] width 13 height 13
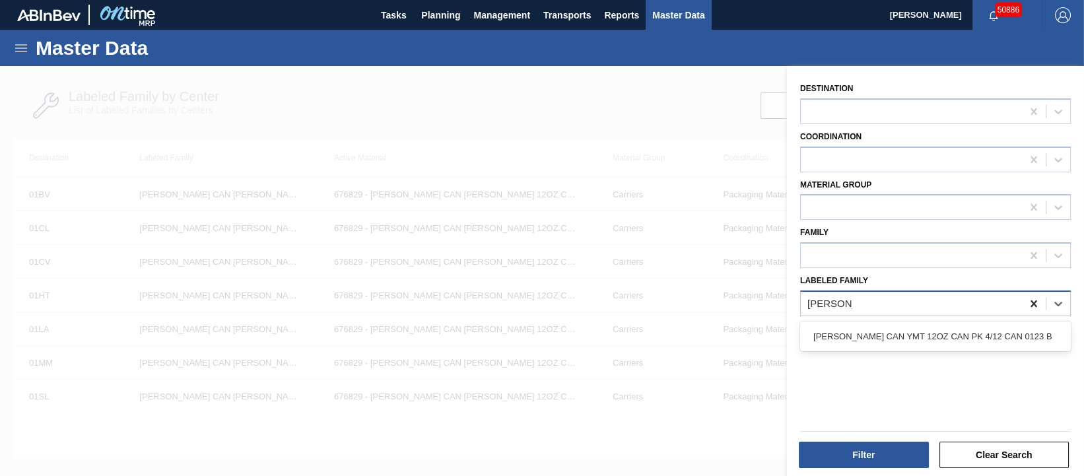
type Family "[PERSON_NAME] can ym"
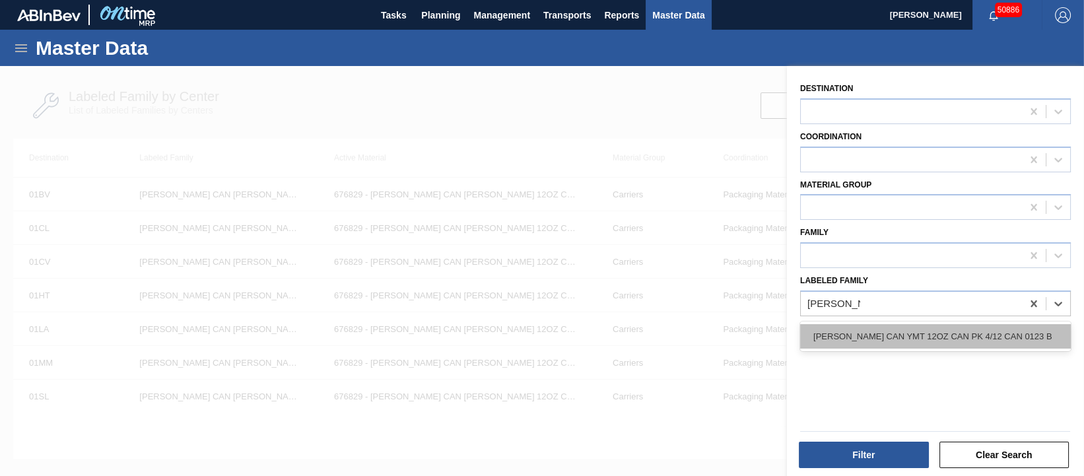
click at [1016, 330] on div "[PERSON_NAME] CAN YMT 12OZ CAN PK 4/12 CAN 0123 B" at bounding box center [935, 336] width 271 height 24
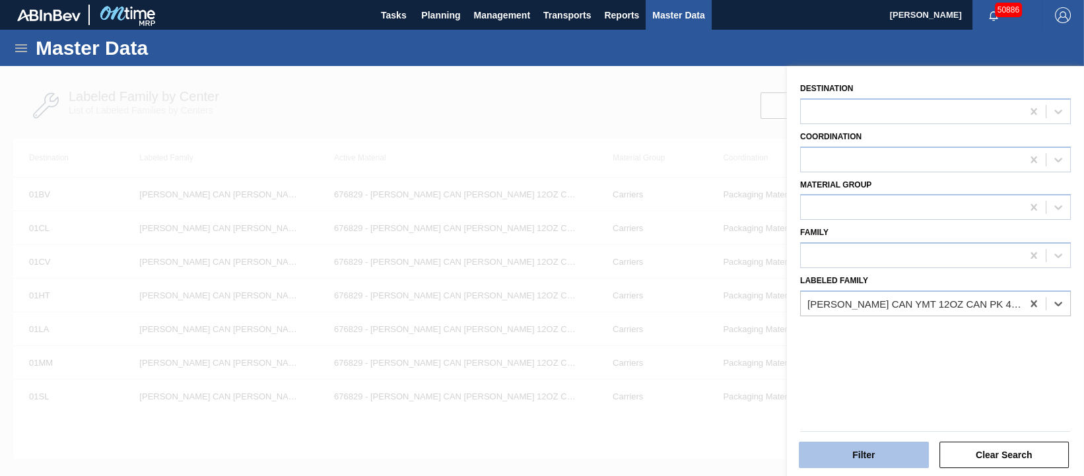
click at [855, 461] on button "Filter" at bounding box center [864, 455] width 130 height 26
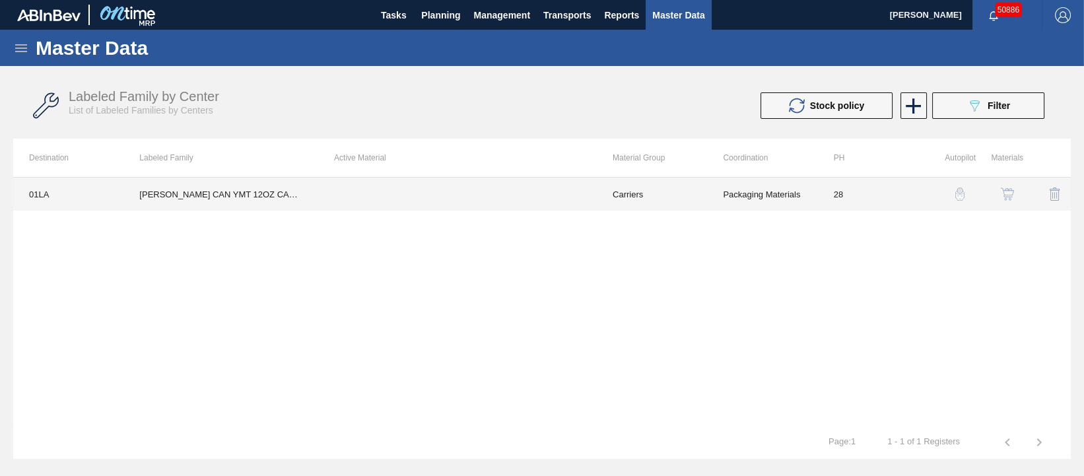
click at [222, 190] on td "[PERSON_NAME] CAN YMT 12OZ CAN PK 4/12 CAN 0123 B" at bounding box center [221, 194] width 195 height 33
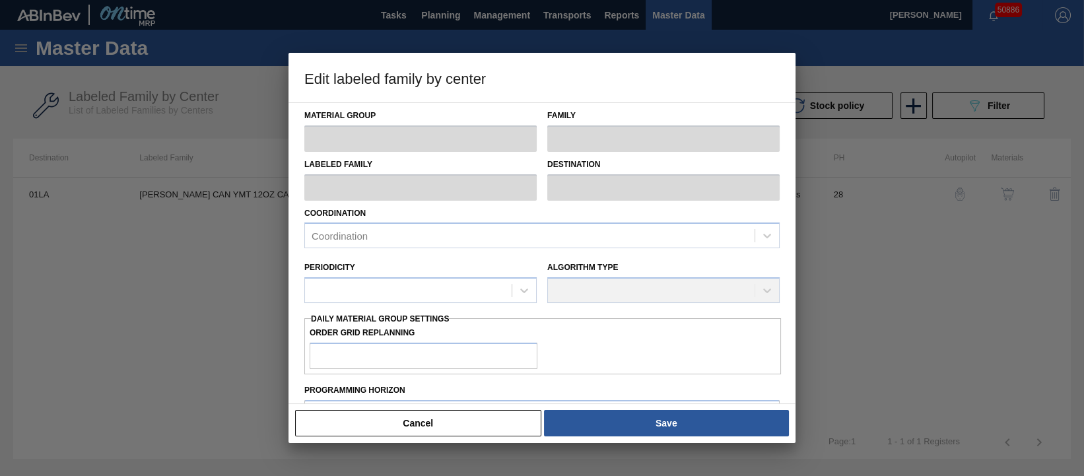
type input "Carriers"
type input "Can Carriers"
type input "[PERSON_NAME] CAN YMT 12OZ CAN PK 4/12 CAN 0123 B"
type input "01LA - Los Angeles Brewery"
type input "28"
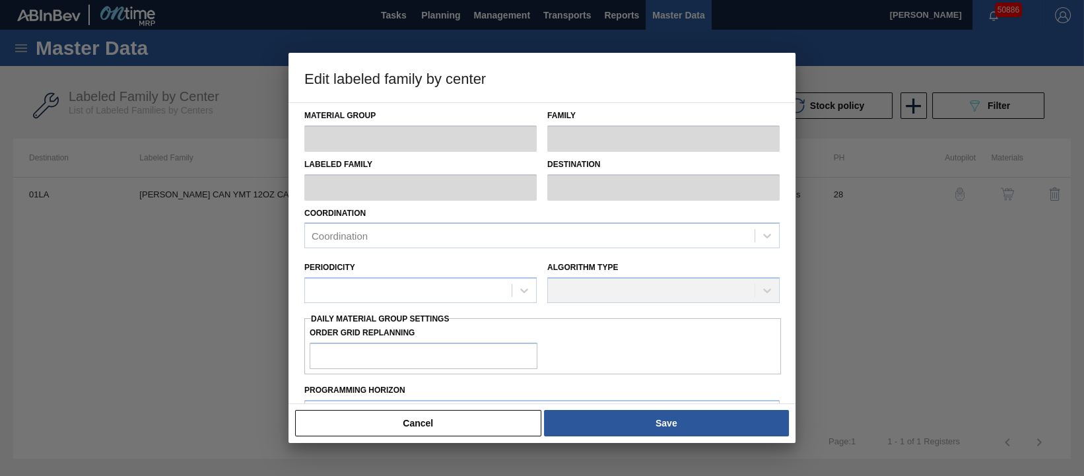
type input "0"
type input "600,000"
type input "15"
type input "90,000"
checkbox input "true"
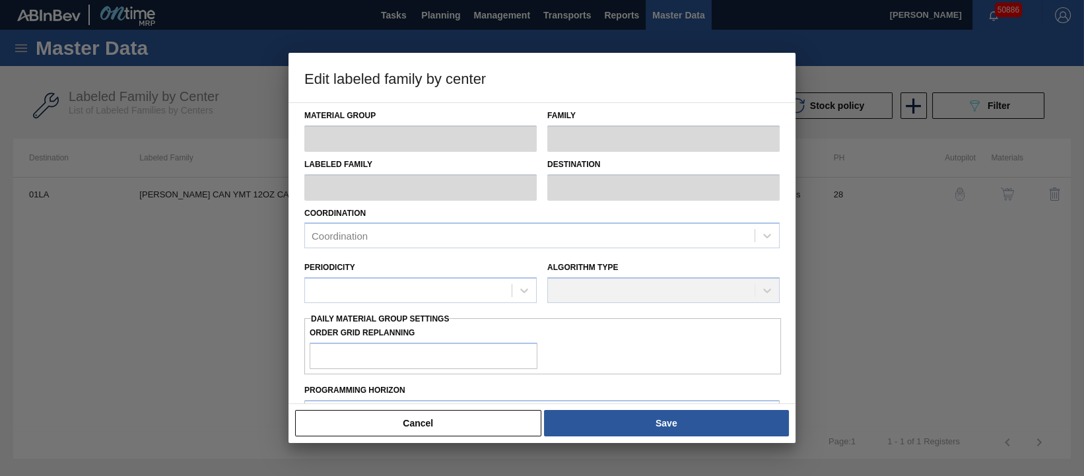
checkbox input "true"
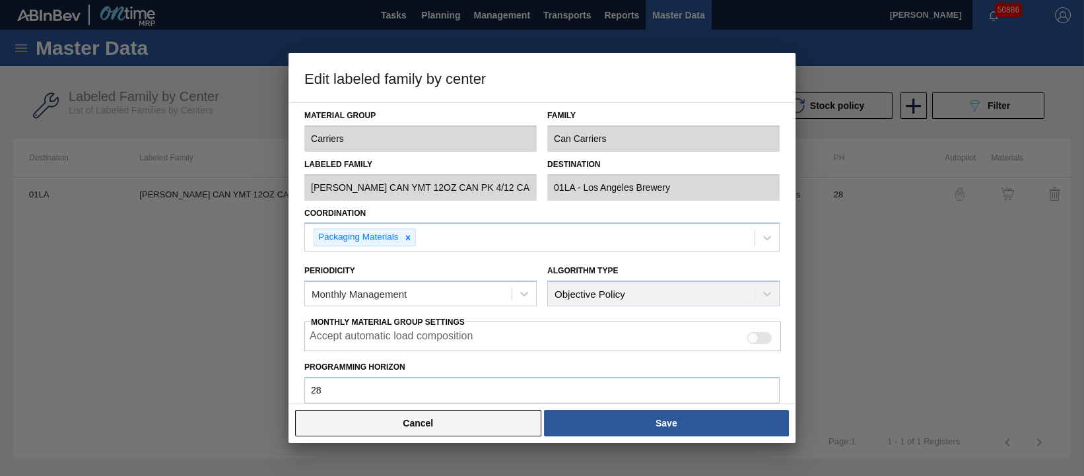
click at [448, 425] on button "Cancel" at bounding box center [418, 423] width 246 height 26
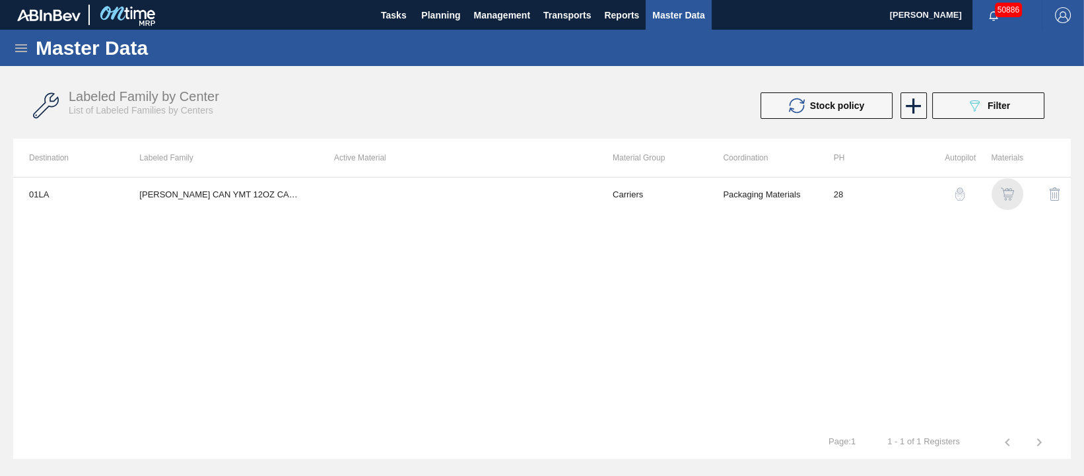
click at [1010, 196] on img "button" at bounding box center [1007, 194] width 13 height 13
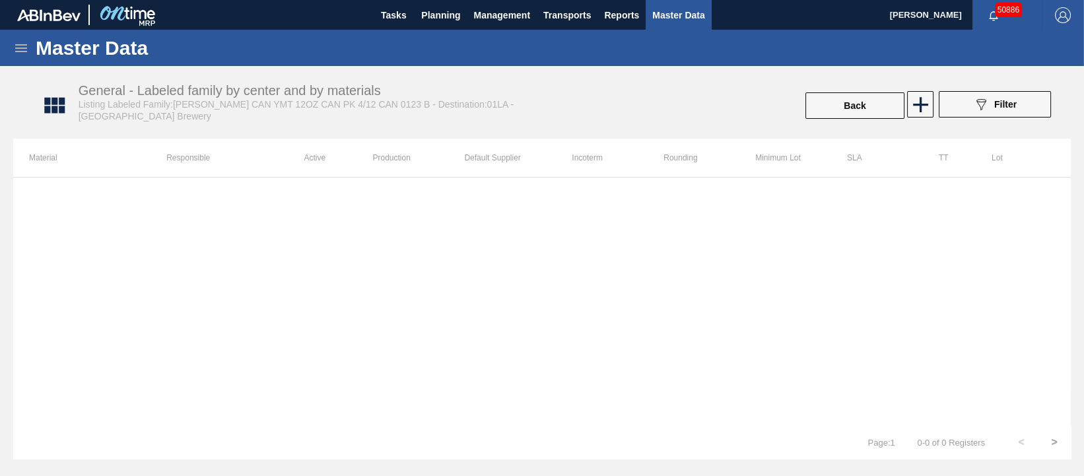
click at [20, 50] on icon at bounding box center [21, 48] width 12 height 8
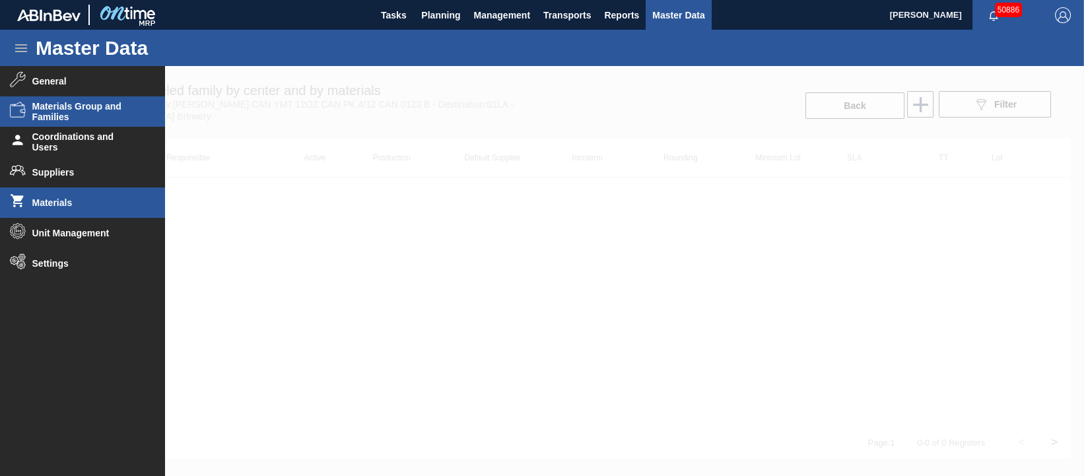
click at [77, 203] on span "Materials" at bounding box center [86, 202] width 109 height 11
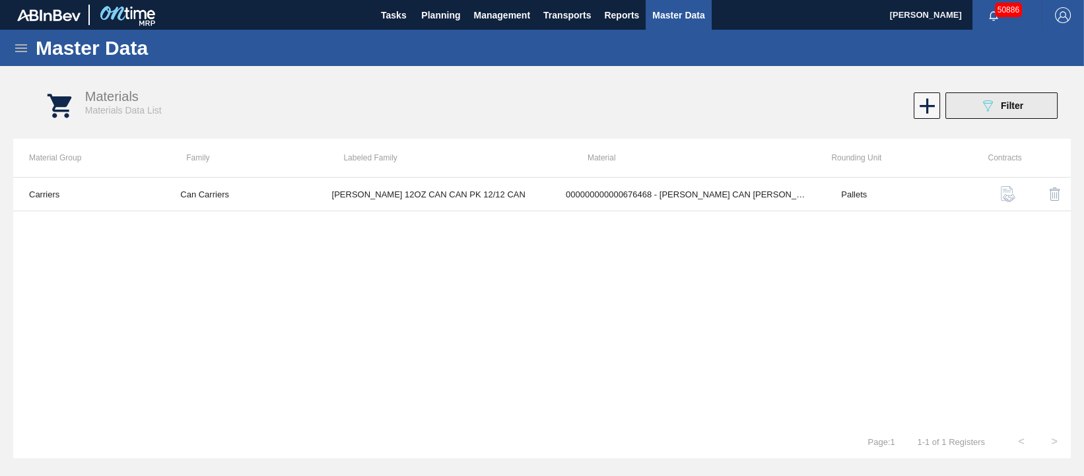
click at [976, 109] on button "089F7B8B-B2A5-4AFE-B5C0-19BA573D28AC Filter" at bounding box center [1002, 105] width 112 height 26
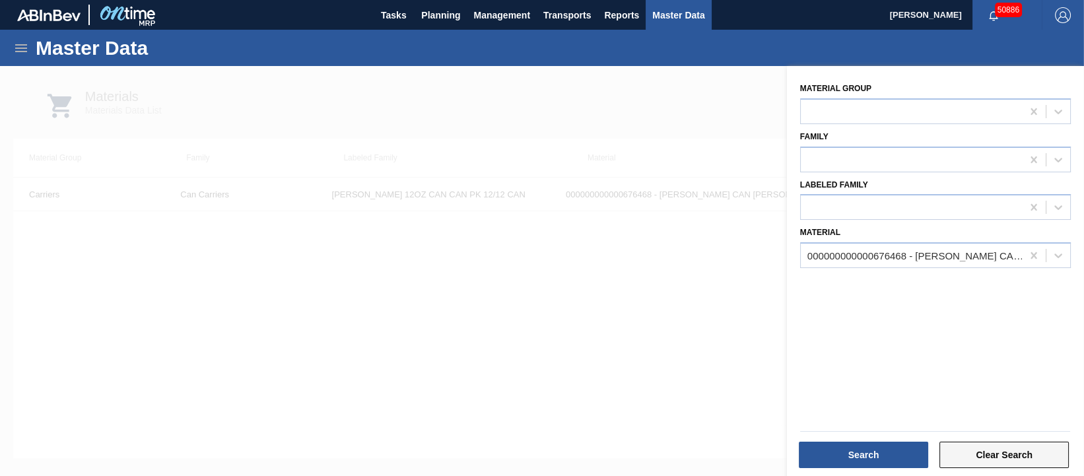
click at [989, 452] on button "Clear Search" at bounding box center [1005, 455] width 130 height 26
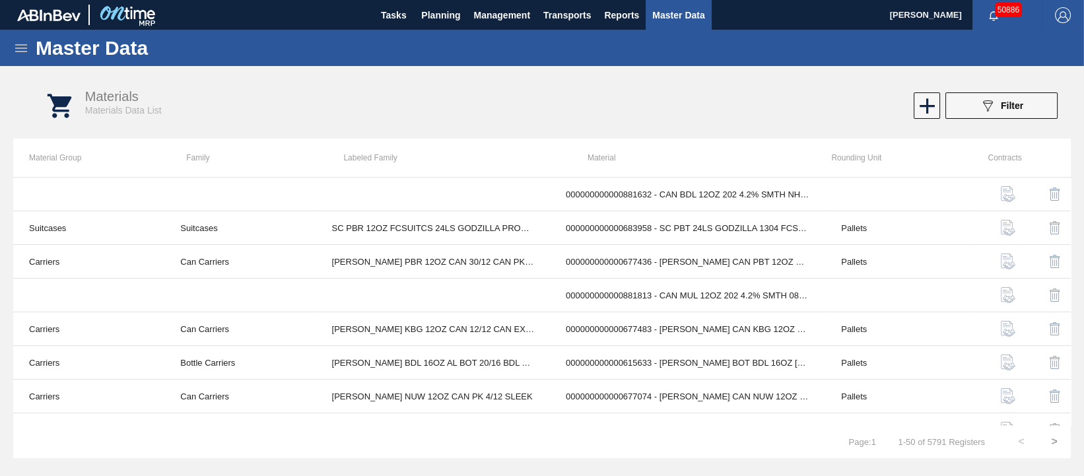
click at [929, 105] on icon at bounding box center [927, 105] width 15 height 15
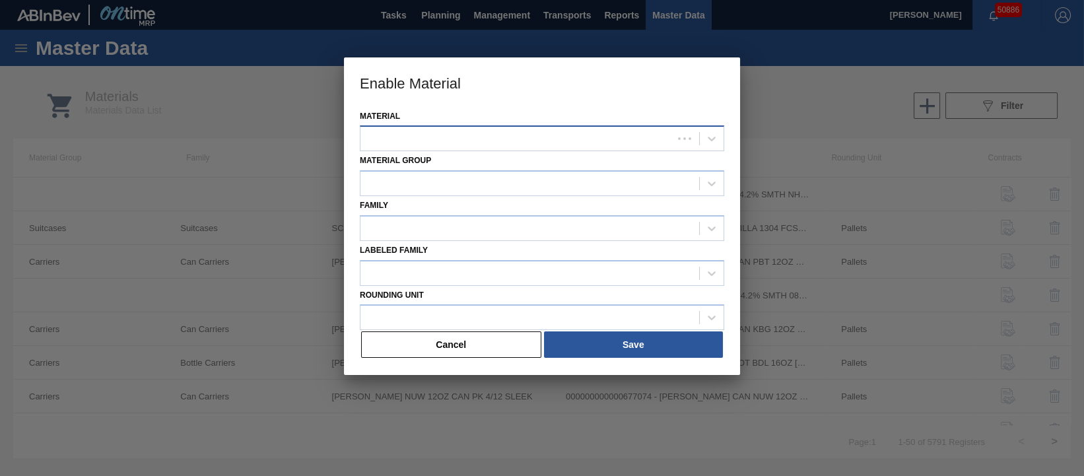
click at [528, 139] on div at bounding box center [517, 138] width 312 height 19
click at [403, 129] on div at bounding box center [530, 138] width 339 height 19
type input "676639"
click at [476, 345] on button "Cancel" at bounding box center [451, 345] width 180 height 26
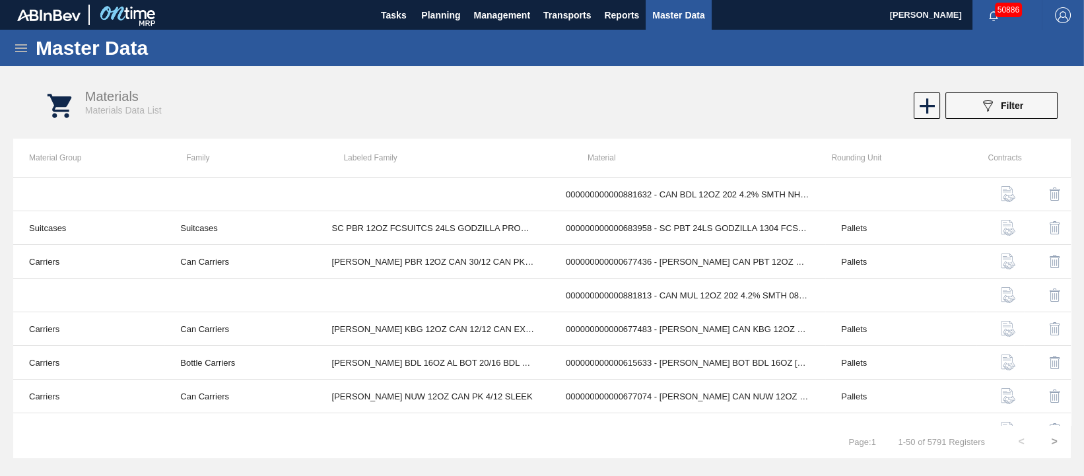
click at [23, 48] on icon at bounding box center [21, 48] width 16 height 16
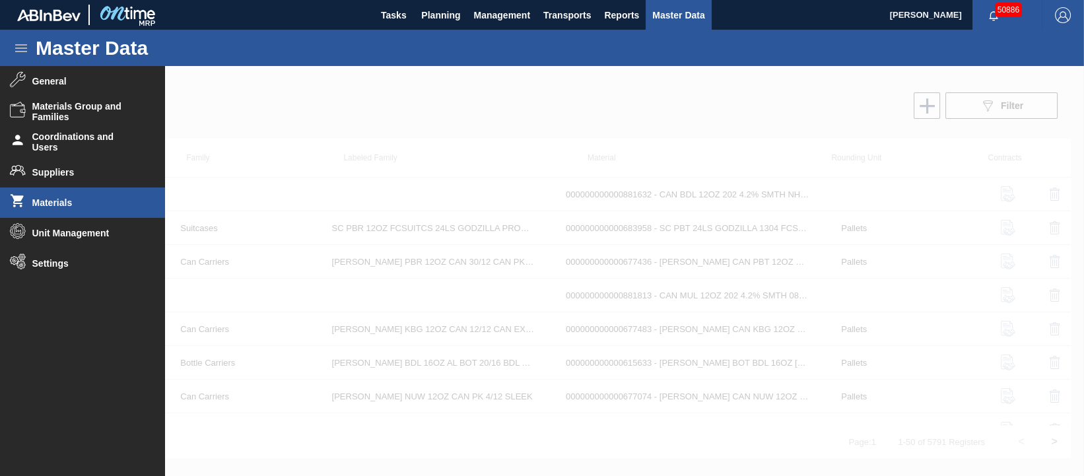
click at [81, 205] on span "Materials" at bounding box center [86, 202] width 109 height 11
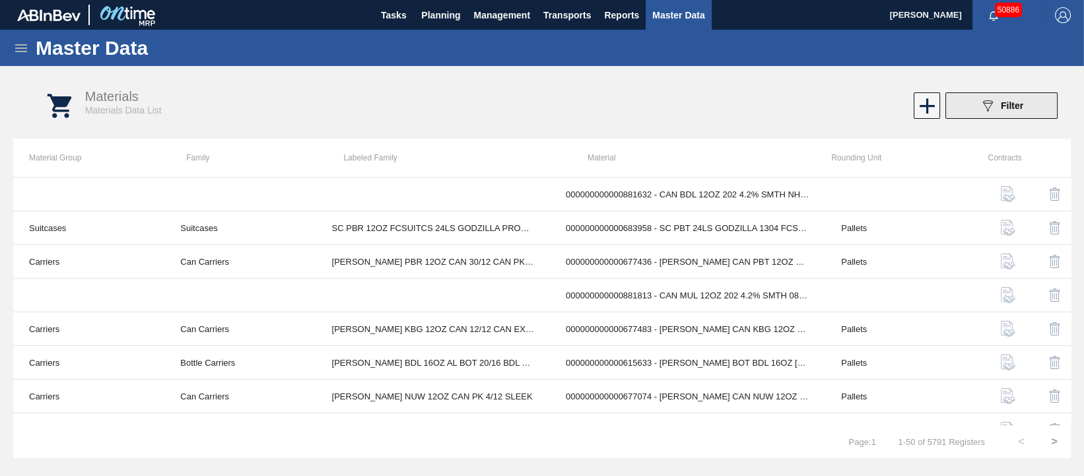
click at [1018, 106] on span "Filter" at bounding box center [1012, 105] width 22 height 11
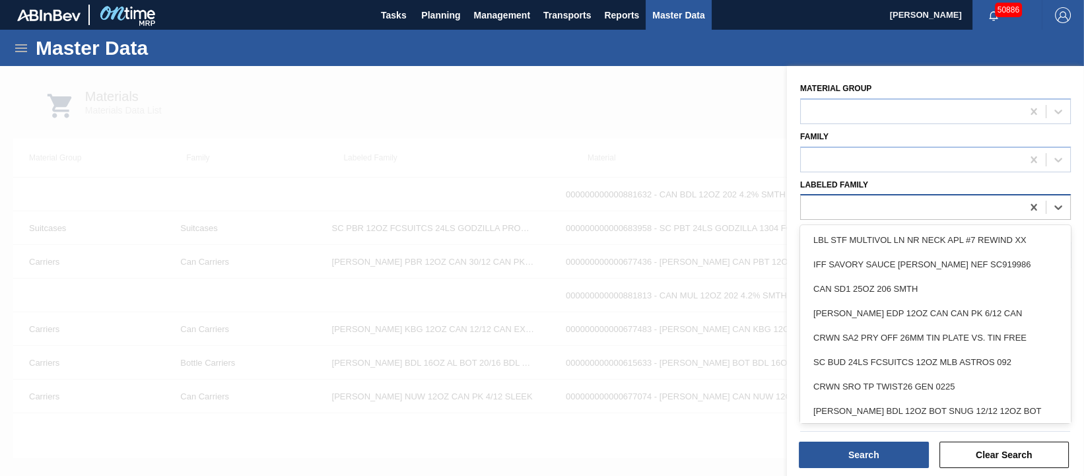
click at [866, 210] on div at bounding box center [911, 207] width 221 height 19
type Family "c"
click at [719, 115] on div at bounding box center [542, 304] width 1084 height 476
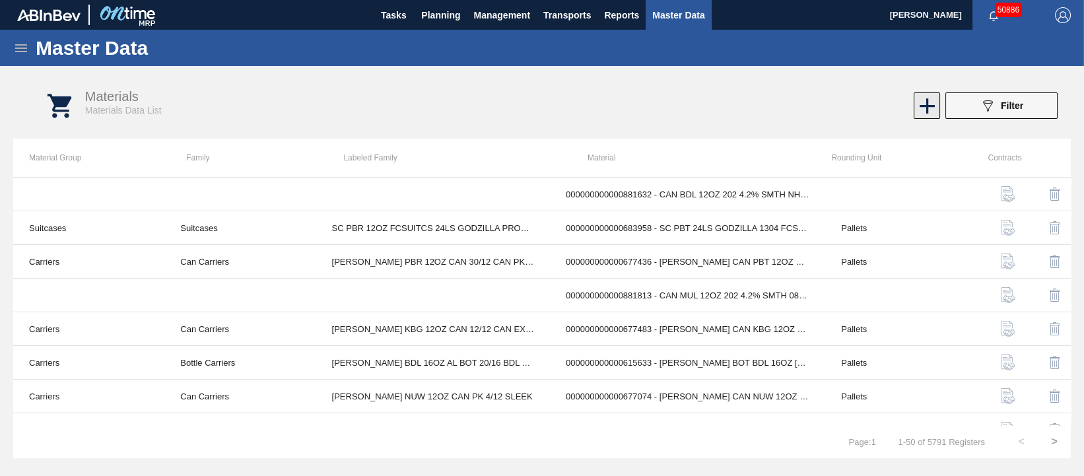
click at [923, 101] on icon at bounding box center [928, 106] width 26 height 26
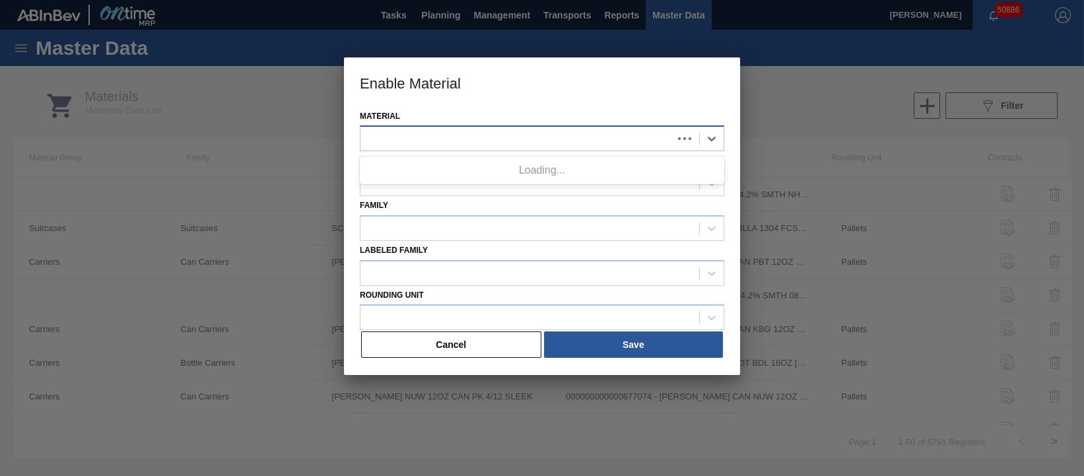
click at [501, 138] on div at bounding box center [517, 138] width 312 height 19
click at [432, 143] on div at bounding box center [530, 138] width 339 height 19
type input "676639"
click at [446, 337] on button "Cancel" at bounding box center [451, 345] width 180 height 26
